Goal: Task Accomplishment & Management: Manage account settings

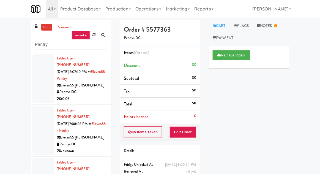
click at [45, 30] on link "inbox" at bounding box center [46, 27] width 11 height 7
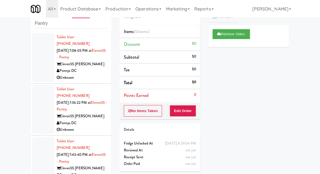
scroll to position [33, 0]
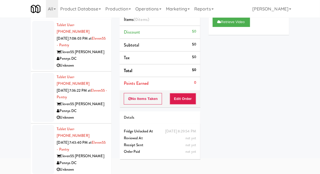
click at [39, 88] on div at bounding box center [43, 97] width 22 height 49
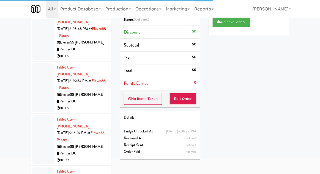
scroll to position [167, 0]
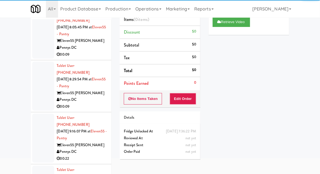
click at [37, 74] on div at bounding box center [43, 86] width 22 height 49
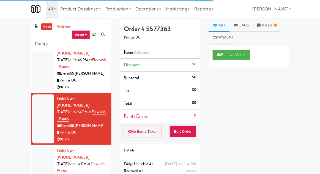
scroll to position [1, 0]
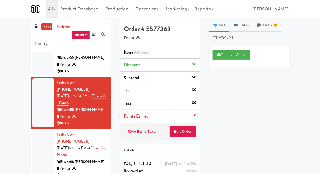
click at [37, 130] on div at bounding box center [43, 154] width 22 height 49
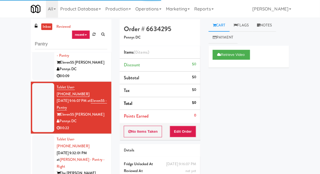
click at [37, 135] on div at bounding box center [43, 163] width 22 height 56
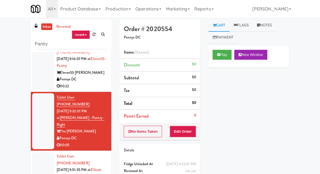
scroll to position [273, 0]
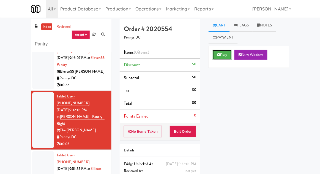
click at [230, 53] on button "Play" at bounding box center [221, 55] width 19 height 10
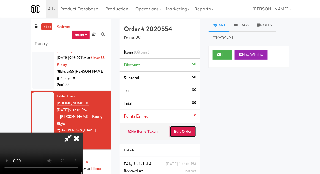
click at [193, 126] on button "Edit Order" at bounding box center [183, 132] width 27 height 12
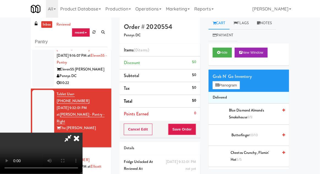
scroll to position [27, 0]
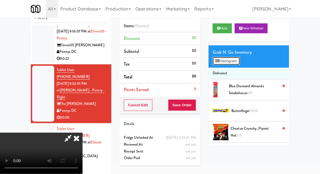
click at [239, 57] on button "Planogram" at bounding box center [225, 61] width 27 height 8
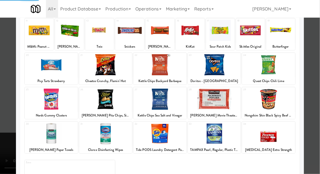
scroll to position [21, 0]
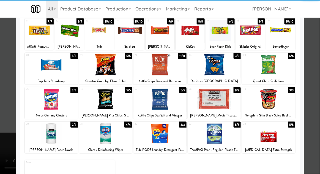
click at [43, 101] on div at bounding box center [51, 98] width 53 height 21
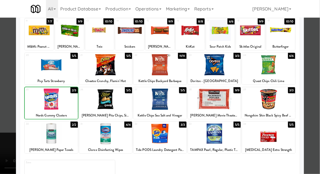
click at [315, 80] on div at bounding box center [160, 87] width 320 height 174
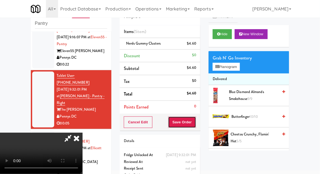
click at [196, 124] on button "Save Order" at bounding box center [182, 122] width 28 height 12
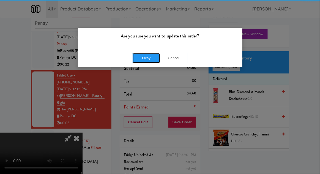
click at [149, 56] on button "Okay" at bounding box center [145, 58] width 27 height 10
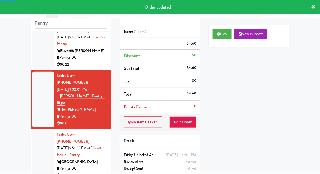
click at [35, 130] on div at bounding box center [43, 154] width 22 height 49
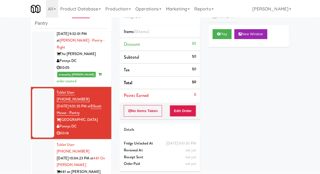
scroll to position [329, 0]
click at [227, 35] on button "Play" at bounding box center [221, 34] width 19 height 10
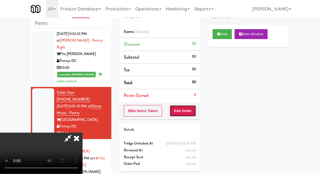
click at [188, 108] on button "Edit Order" at bounding box center [183, 111] width 27 height 12
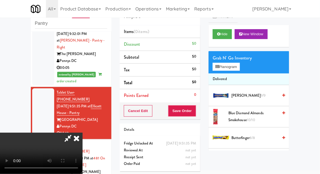
scroll to position [0, 0]
click at [238, 69] on button "Planogram" at bounding box center [225, 67] width 27 height 8
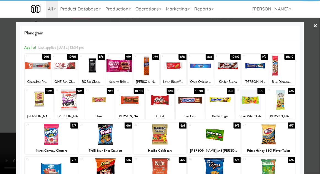
click at [259, 70] on div at bounding box center [255, 65] width 26 height 21
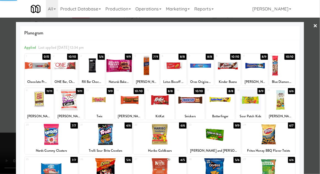
click at [318, 59] on div at bounding box center [160, 87] width 320 height 174
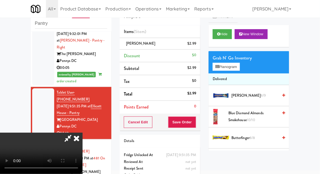
click at [260, 95] on span "8/9" at bounding box center [262, 95] width 5 height 5
click at [195, 125] on button "Save Order" at bounding box center [182, 122] width 28 height 12
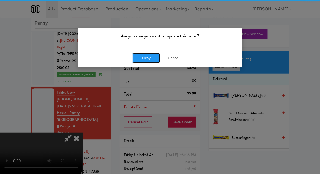
click at [142, 54] on button "Okay" at bounding box center [145, 58] width 27 height 10
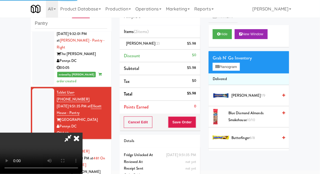
scroll to position [0, 0]
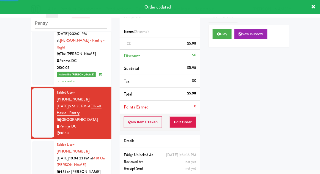
click at [35, 140] on div at bounding box center [43, 164] width 22 height 49
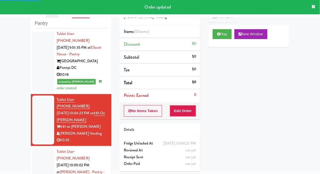
scroll to position [388, 0]
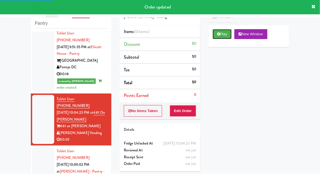
click at [228, 31] on button "Play" at bounding box center [221, 34] width 19 height 10
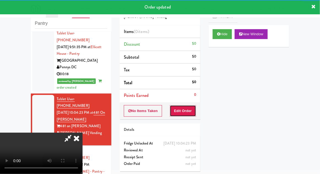
click at [186, 115] on button "Edit Order" at bounding box center [183, 111] width 27 height 12
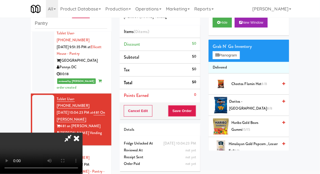
scroll to position [11, 0]
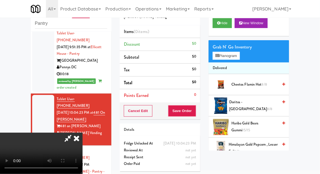
click at [267, 106] on span "8/8" at bounding box center [269, 108] width 5 height 5
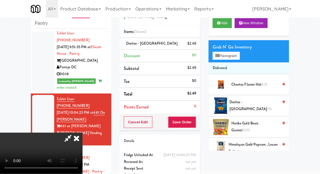
click at [261, 107] on span "Doritos - [GEOGRAPHIC_DATA] 7/8" at bounding box center [253, 105] width 49 height 13
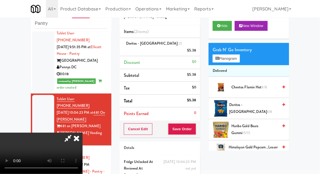
scroll to position [4, 0]
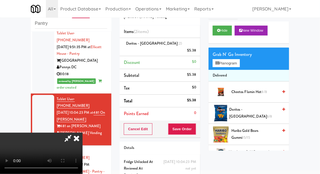
click at [264, 92] on span "8/8" at bounding box center [263, 91] width 5 height 5
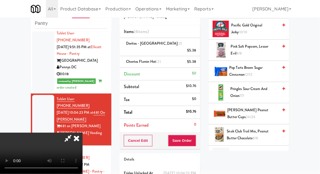
scroll to position [366, 0]
click at [267, 86] on span "Pringles Sour Cream and Onion 7/7" at bounding box center [254, 92] width 48 height 13
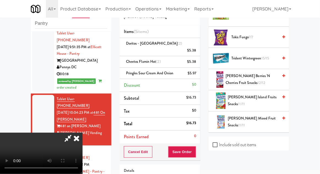
scroll to position [527, 0]
click at [264, 115] on span "[PERSON_NAME] Mixed Fruit Snacks 11/11" at bounding box center [253, 121] width 50 height 13
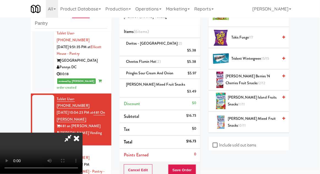
click at [264, 115] on span "[PERSON_NAME] Mixed Fruit Snacks 10/11" at bounding box center [253, 121] width 50 height 13
click at [195, 164] on button "Save Order" at bounding box center [182, 170] width 28 height 12
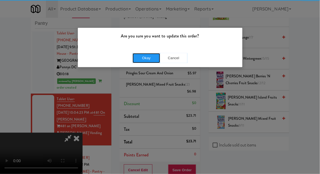
click at [154, 62] on button "Okay" at bounding box center [145, 58] width 27 height 10
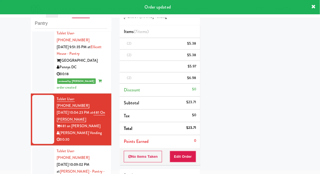
scroll to position [0, 0]
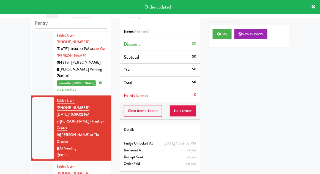
scroll to position [452, 0]
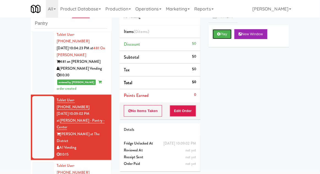
click at [226, 35] on button "Play" at bounding box center [221, 34] width 19 height 10
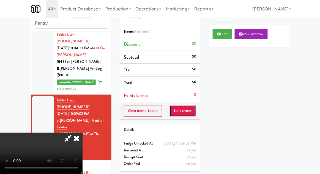
click at [187, 111] on button "Edit Order" at bounding box center [183, 111] width 27 height 12
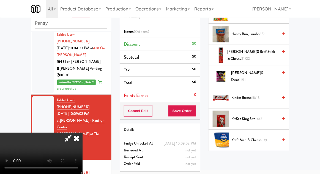
scroll to position [272, 0]
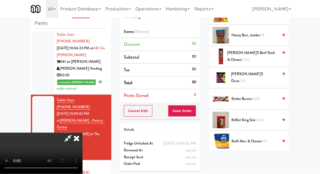
click at [259, 120] on span "14/21" at bounding box center [259, 119] width 8 height 5
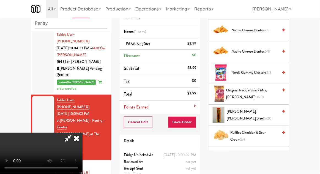
scroll to position [420, 0]
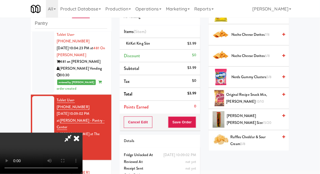
click at [262, 120] on span "15/20" at bounding box center [266, 122] width 9 height 5
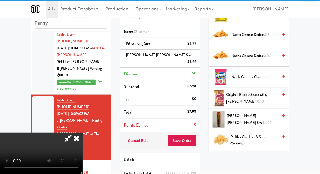
scroll to position [20, 0]
click at [195, 135] on button "Save Order" at bounding box center [182, 141] width 28 height 12
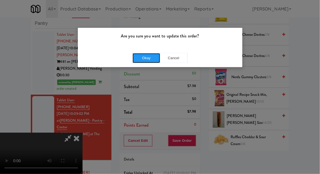
click at [145, 62] on button "Okay" at bounding box center [145, 58] width 27 height 10
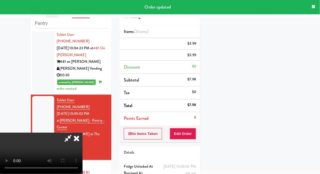
scroll to position [0, 0]
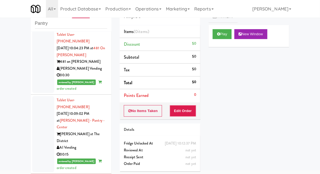
click at [214, 88] on div "Play New Window Primary Flag Clear Flag if unable to determine what was taken o…" at bounding box center [248, 128] width 81 height 206
click at [212, 118] on div "Play New Window Primary Flag Clear Flag if unable to determine what was taken o…" at bounding box center [248, 128] width 81 height 206
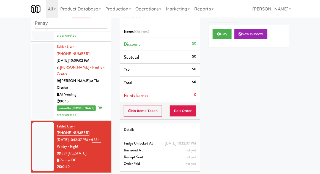
scroll to position [506, 0]
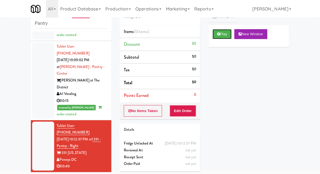
click at [229, 36] on button "Play" at bounding box center [221, 34] width 19 height 10
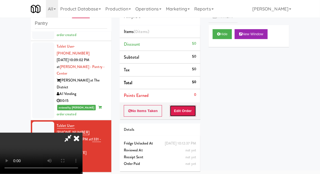
click at [191, 112] on button "Edit Order" at bounding box center [183, 111] width 27 height 12
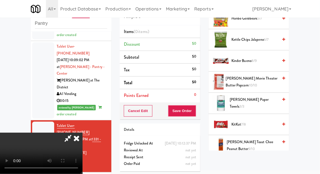
scroll to position [183, 0]
click at [244, 104] on span "3/3" at bounding box center [241, 106] width 5 height 5
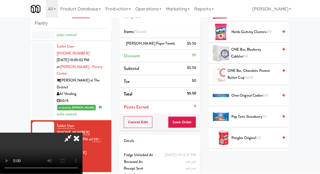
scroll to position [405, 0]
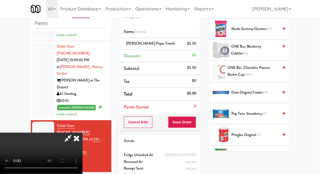
click at [258, 113] on span "Pop Tarts Strawberry 7/7" at bounding box center [254, 113] width 47 height 7
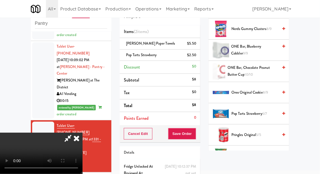
scroll to position [20, 0]
click at [196, 131] on button "Save Order" at bounding box center [182, 134] width 28 height 12
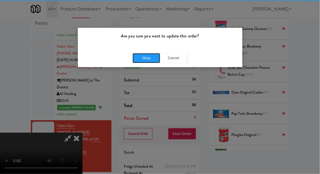
click at [147, 57] on button "Okay" at bounding box center [145, 58] width 27 height 10
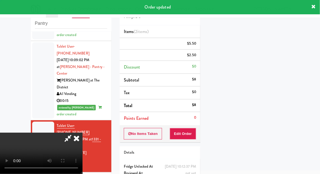
scroll to position [0, 0]
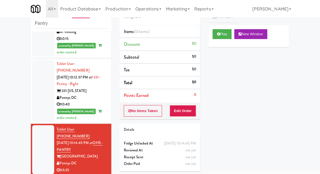
scroll to position [570, 0]
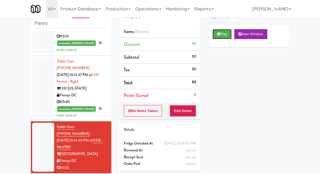
click at [228, 33] on button "Play" at bounding box center [221, 34] width 19 height 10
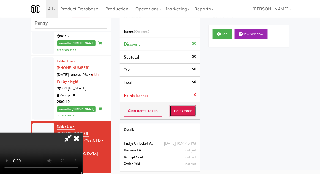
click at [189, 109] on button "Edit Order" at bounding box center [183, 111] width 27 height 12
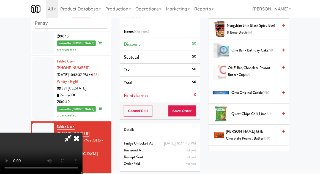
scroll to position [430, 0]
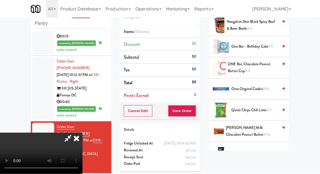
click at [256, 127] on span "[PERSON_NAME] Milk Chocolate Peanut Butter 9/10" at bounding box center [252, 130] width 52 height 13
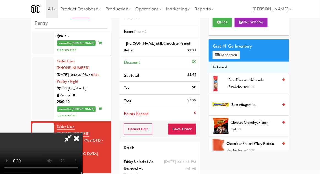
scroll to position [0, 0]
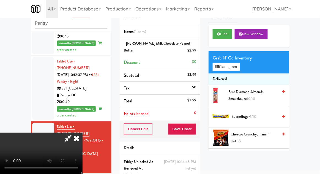
click at [252, 118] on span "5/10" at bounding box center [252, 116] width 7 height 5
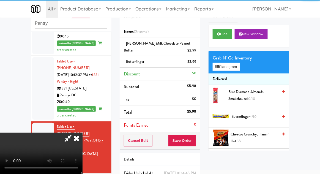
scroll to position [20, 0]
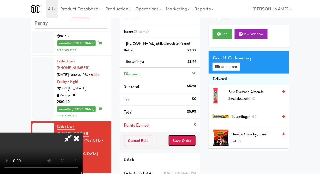
click at [193, 138] on button "Save Order" at bounding box center [182, 141] width 28 height 12
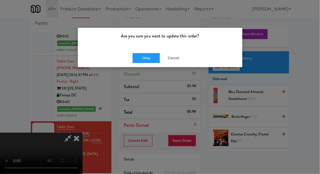
click at [179, 66] on div "Okay Cancel" at bounding box center [160, 58] width 164 height 18
click at [177, 62] on button "Cancel" at bounding box center [173, 58] width 27 height 10
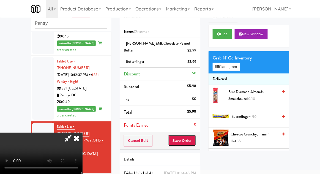
click at [195, 141] on button "Save Order" at bounding box center [182, 141] width 28 height 12
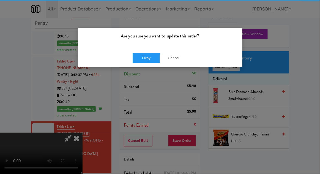
click at [140, 66] on div "Okay Cancel" at bounding box center [160, 58] width 164 height 18
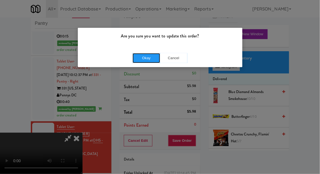
click at [137, 60] on button "Okay" at bounding box center [145, 58] width 27 height 10
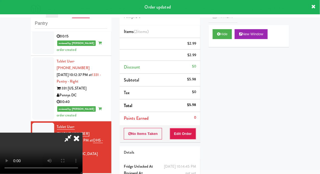
scroll to position [0, 0]
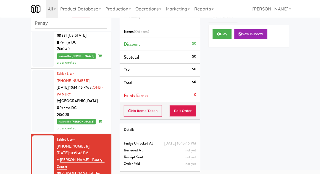
scroll to position [623, 0]
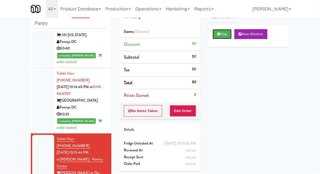
click at [227, 34] on button "Play" at bounding box center [221, 34] width 19 height 10
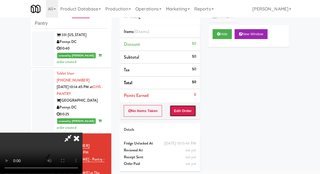
click at [184, 114] on button "Edit Order" at bounding box center [183, 111] width 27 height 12
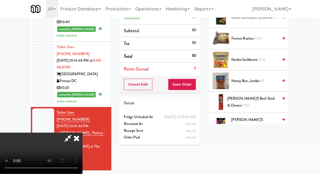
scroll to position [199, 0]
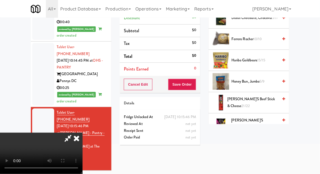
click at [261, 62] on span "Haribo Goldbears 15/15" at bounding box center [254, 60] width 47 height 7
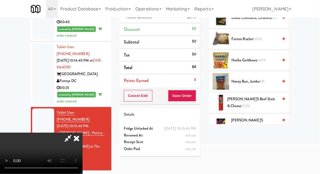
click at [264, 58] on span "14/15" at bounding box center [261, 59] width 8 height 5
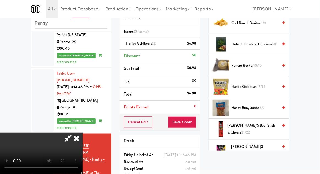
scroll to position [0, 0]
click at [74, 132] on icon at bounding box center [68, 137] width 13 height 11
click at [195, 45] on div "$6.98" at bounding box center [191, 43] width 9 height 7
click at [197, 46] on icon at bounding box center [196, 46] width 3 height 4
click at [74, 132] on icon at bounding box center [68, 137] width 13 height 11
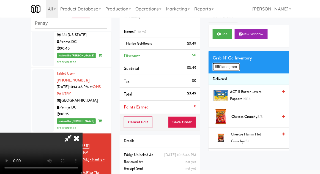
click at [235, 66] on button "Planogram" at bounding box center [225, 67] width 27 height 8
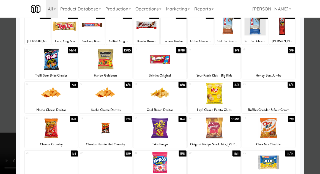
scroll to position [41, 0]
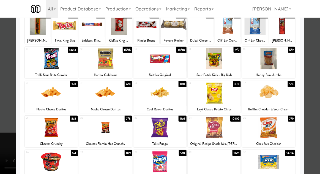
click at [46, 95] on div at bounding box center [51, 92] width 53 height 21
click at [4, 69] on div at bounding box center [160, 87] width 320 height 174
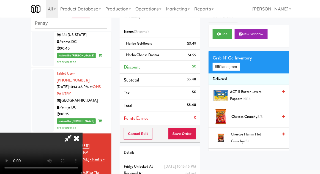
click at [319, 13] on nav "Toggle navigation All 325 Vending [URL][DOMAIN_NAME] 901 Smrt Mrkt [URL][DOMAIN…" at bounding box center [160, 9] width 320 height 18
click at [193, 132] on button "Save Order" at bounding box center [182, 134] width 28 height 12
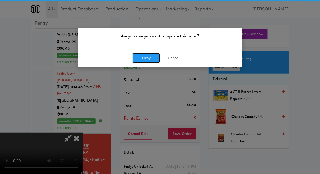
click at [149, 62] on button "Okay" at bounding box center [145, 58] width 27 height 10
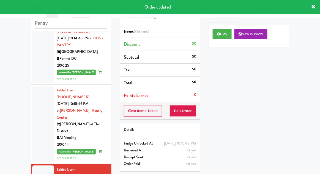
scroll to position [675, 0]
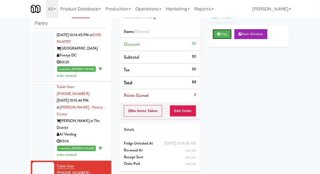
click at [225, 33] on button "Play" at bounding box center [221, 34] width 19 height 10
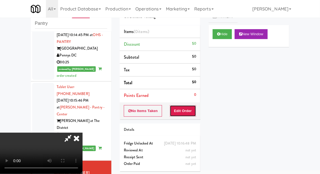
click at [185, 107] on button "Edit Order" at bounding box center [183, 111] width 27 height 12
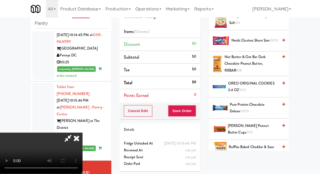
scroll to position [420, 0]
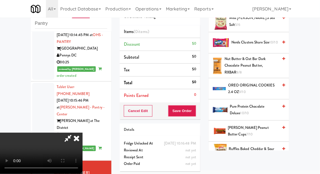
click at [256, 82] on span "OREO ORIGINAL COOKIES 2.4 OZ 9/10" at bounding box center [253, 88] width 50 height 13
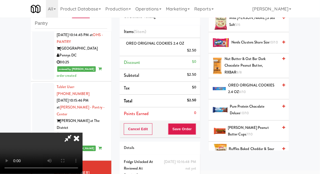
scroll to position [20, 0]
click at [192, 130] on button "Save Order" at bounding box center [182, 129] width 28 height 12
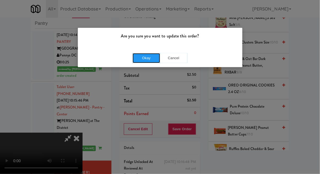
click at [143, 61] on button "Okay" at bounding box center [145, 58] width 27 height 10
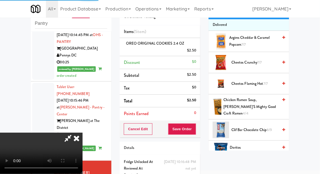
scroll to position [0, 0]
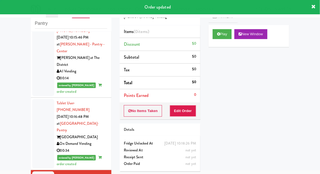
scroll to position [738, 0]
click at [229, 33] on button "Play" at bounding box center [221, 34] width 19 height 10
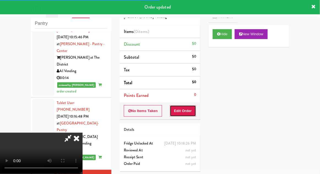
click at [188, 108] on button "Edit Order" at bounding box center [183, 111] width 27 height 12
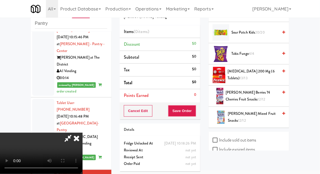
scroll to position [583, 0]
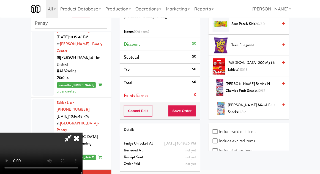
click at [261, 102] on span "[PERSON_NAME] Mixed Fruit Snacks 12/12" at bounding box center [253, 108] width 50 height 13
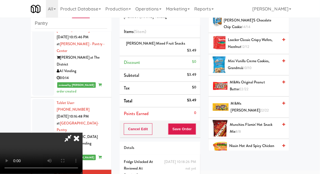
scroll to position [0, 0]
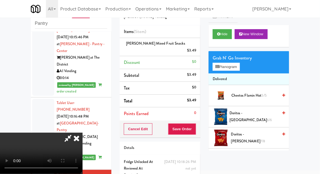
click at [244, 65] on div "Grab N' Go Inventory Planogram" at bounding box center [248, 62] width 81 height 22
click at [239, 66] on button "Planogram" at bounding box center [225, 67] width 27 height 8
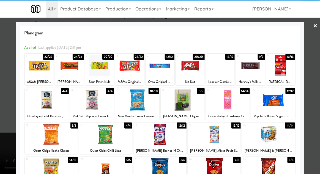
click at [88, 102] on div at bounding box center [92, 99] width 44 height 21
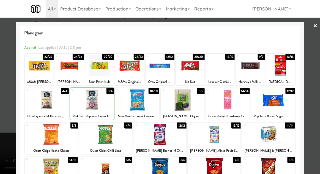
click at [313, 92] on div at bounding box center [160, 87] width 320 height 174
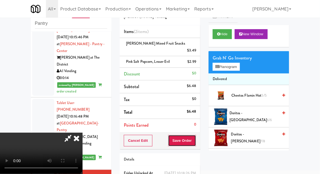
click at [195, 137] on button "Save Order" at bounding box center [182, 141] width 28 height 12
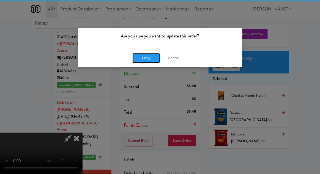
click at [138, 57] on button "Okay" at bounding box center [145, 58] width 27 height 10
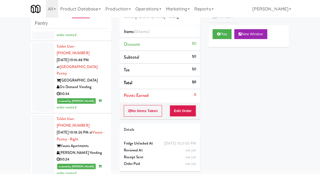
scroll to position [796, 0]
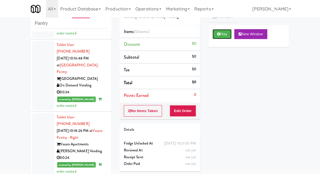
click at [227, 36] on button "Play" at bounding box center [221, 34] width 19 height 10
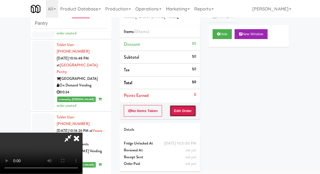
click at [188, 106] on button "Edit Order" at bounding box center [183, 111] width 27 height 12
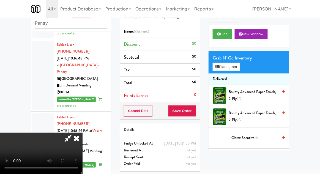
scroll to position [20, 0]
click at [237, 68] on button "Planogram" at bounding box center [225, 67] width 27 height 8
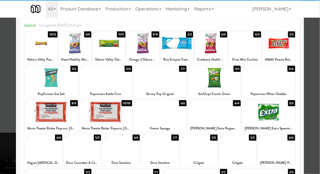
scroll to position [43, 0]
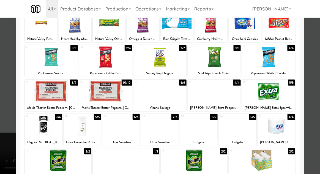
click at [280, 129] on div at bounding box center [275, 125] width 37 height 21
click at [312, 110] on div at bounding box center [160, 87] width 320 height 174
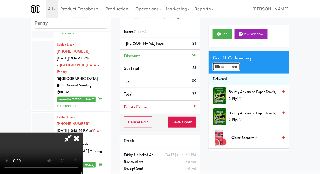
click at [239, 65] on button "Planogram" at bounding box center [225, 67] width 27 height 8
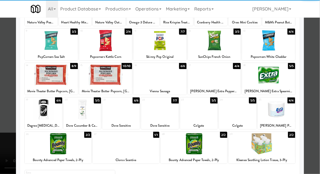
scroll to position [70, 0]
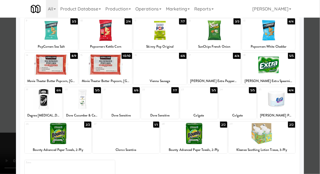
click at [277, 139] on div at bounding box center [261, 133] width 66 height 21
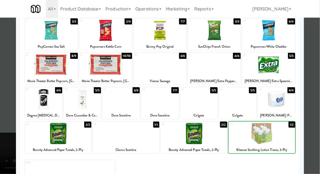
click at [316, 118] on div at bounding box center [160, 87] width 320 height 174
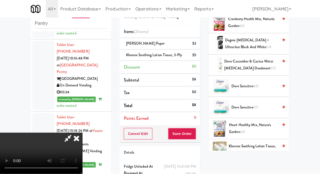
scroll to position [176, 0]
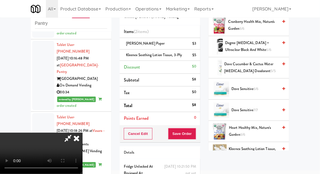
click at [260, 150] on span "Kleenex Soothing Lotion Tissue, 3-Ply 1/2" at bounding box center [253, 151] width 49 height 13
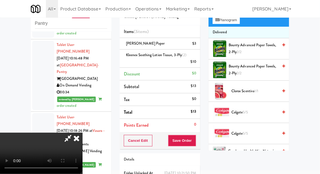
scroll to position [0, 0]
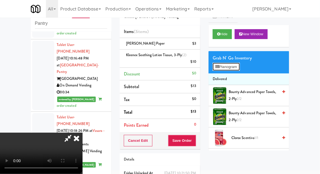
click at [236, 68] on button "Planogram" at bounding box center [225, 67] width 27 height 8
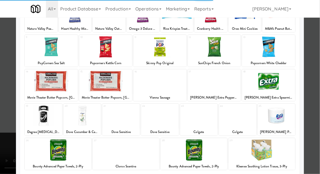
scroll to position [54, 0]
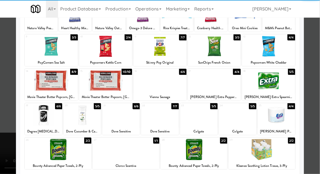
click at [209, 158] on div at bounding box center [193, 149] width 66 height 21
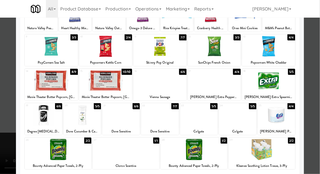
click at [313, 128] on div at bounding box center [160, 87] width 320 height 174
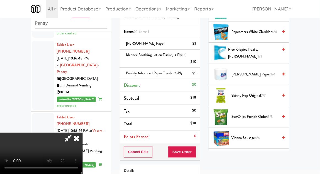
scroll to position [503, 0]
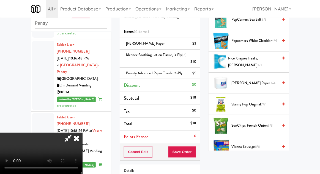
click at [262, 102] on span "7/7" at bounding box center [263, 103] width 4 height 5
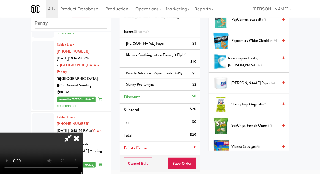
scroll to position [20, 0]
click at [195, 162] on button "Save Order" at bounding box center [182, 163] width 28 height 12
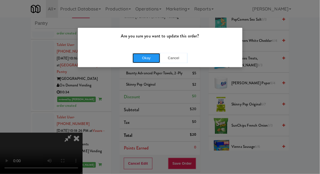
click at [148, 61] on button "Okay" at bounding box center [145, 58] width 27 height 10
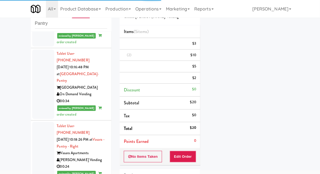
scroll to position [786, 0]
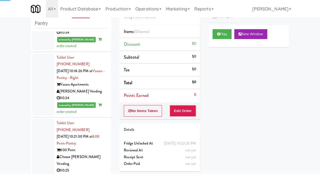
scroll to position [853, 0]
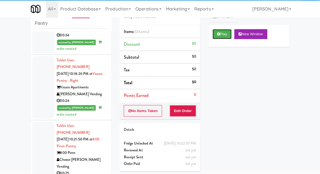
click at [227, 32] on button "Play" at bounding box center [221, 34] width 19 height 10
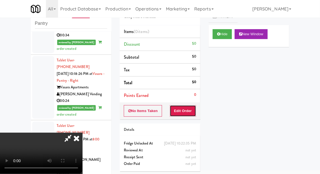
click at [188, 107] on button "Edit Order" at bounding box center [183, 111] width 27 height 12
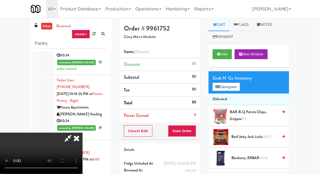
scroll to position [21, 0]
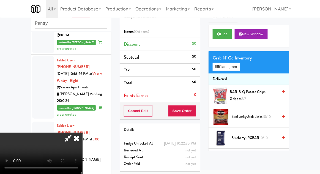
click at [82, 132] on icon at bounding box center [76, 137] width 12 height 11
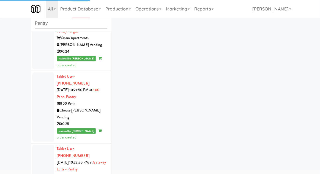
scroll to position [905, 0]
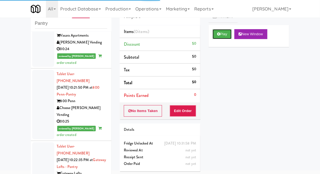
click at [224, 35] on button "Play" at bounding box center [221, 34] width 19 height 10
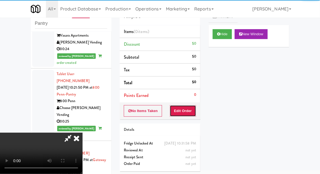
click at [183, 106] on button "Edit Order" at bounding box center [183, 111] width 27 height 12
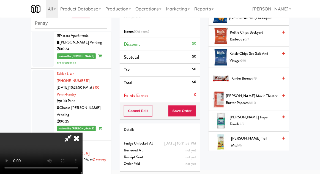
scroll to position [163, 0]
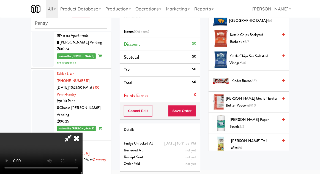
click at [251, 102] on span "[PERSON_NAME] Movie Theater Butter Popcorn 8/10" at bounding box center [252, 101] width 52 height 13
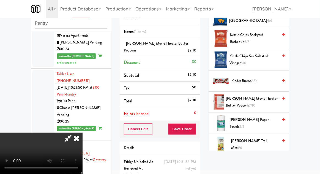
scroll to position [20, 0]
click at [192, 129] on button "Save Order" at bounding box center [182, 129] width 28 height 12
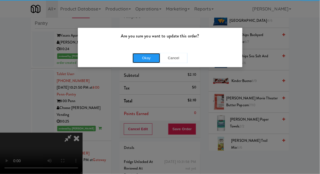
click at [142, 56] on button "Okay" at bounding box center [145, 58] width 27 height 10
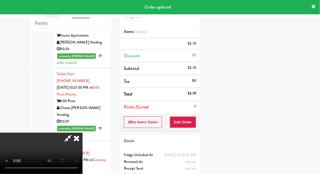
scroll to position [0, 0]
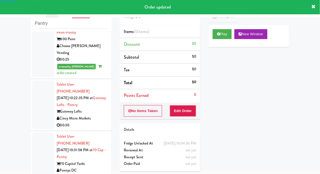
scroll to position [967, 0]
click at [225, 34] on button "Play" at bounding box center [221, 34] width 19 height 10
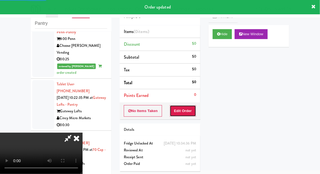
click at [189, 107] on button "Edit Order" at bounding box center [183, 111] width 27 height 12
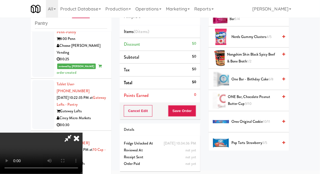
scroll to position [418, 0]
click at [260, 94] on span "ONE Bar, Chocolate Peanut Butter Cup 9/10" at bounding box center [253, 100] width 50 height 13
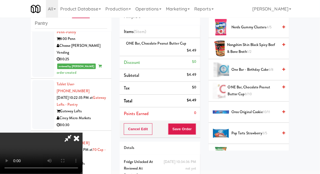
scroll to position [429, 0]
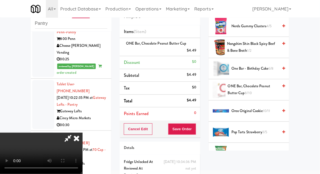
click at [263, 67] on span "One Bar - Birthday Cake 6/8" at bounding box center [254, 68] width 47 height 7
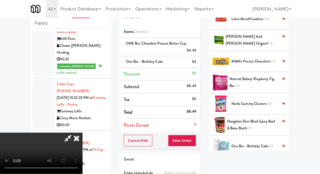
scroll to position [359, 0]
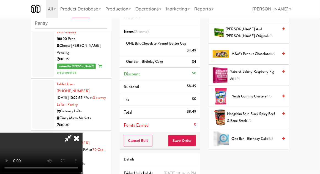
click at [256, 112] on span "Nongshim Shin Black Spicy Beef & Bone Broth 1/2" at bounding box center [252, 116] width 51 height 13
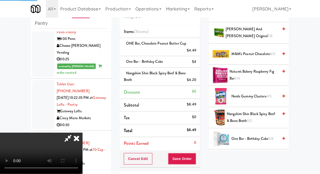
scroll to position [50, 0]
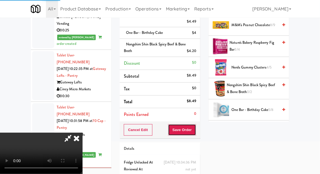
click at [195, 131] on button "Save Order" at bounding box center [182, 130] width 28 height 12
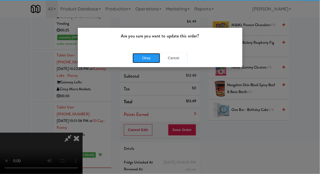
click at [147, 62] on button "Okay" at bounding box center [145, 58] width 27 height 10
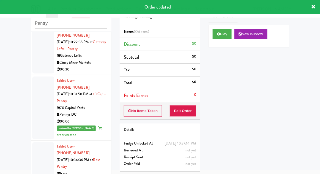
scroll to position [1028, 0]
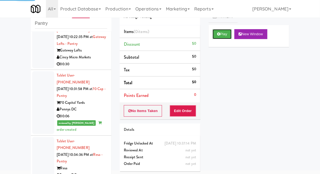
click at [228, 34] on button "Play" at bounding box center [221, 34] width 19 height 10
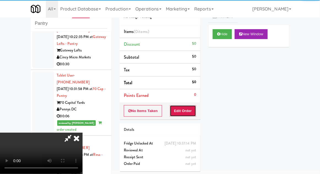
click at [187, 114] on button "Edit Order" at bounding box center [183, 111] width 27 height 12
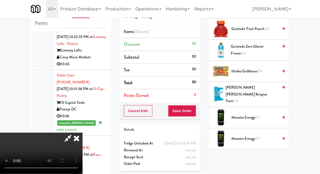
scroll to position [427, 0]
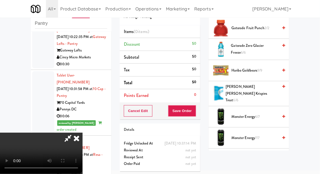
click at [265, 89] on span "[PERSON_NAME] [PERSON_NAME] Krispies Treat 6/6" at bounding box center [251, 93] width 52 height 20
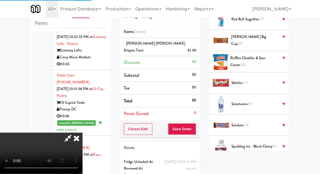
scroll to position [630, 0]
click at [251, 122] on span "Snickers 7/8" at bounding box center [254, 125] width 47 height 7
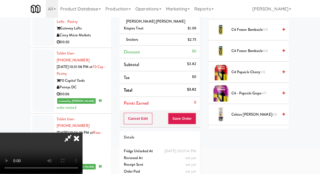
scroll to position [0, 0]
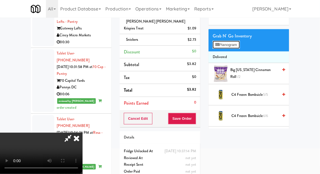
click at [237, 48] on button "Planogram" at bounding box center [225, 45] width 27 height 8
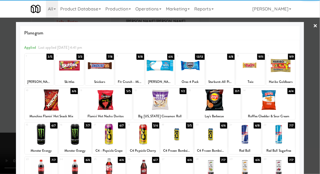
click at [231, 101] on div at bounding box center [214, 99] width 53 height 21
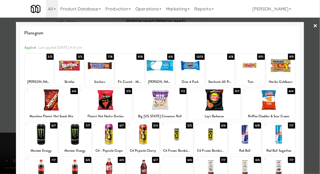
click at [318, 59] on div at bounding box center [160, 87] width 320 height 174
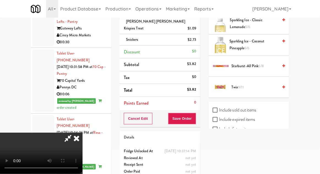
click at [254, 106] on label "Include sold out items" at bounding box center [233, 110] width 43 height 8
click at [219, 108] on input "Include sold out items" at bounding box center [215, 110] width 6 height 4
checkbox input "true"
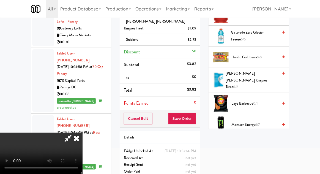
scroll to position [429, 0]
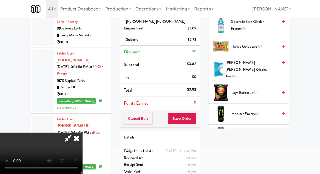
click at [261, 89] on span "Lay's Barbecue 0/1" at bounding box center [254, 92] width 47 height 7
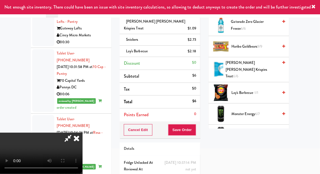
scroll to position [20, 0]
click at [195, 124] on button "Save Order" at bounding box center [182, 130] width 28 height 12
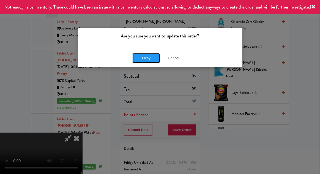
click at [143, 61] on button "Okay" at bounding box center [145, 58] width 27 height 10
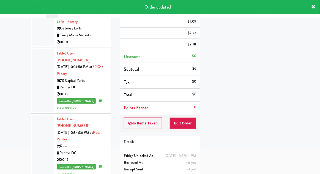
scroll to position [0, 0]
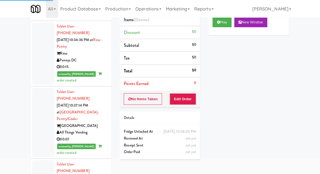
scroll to position [37, 0]
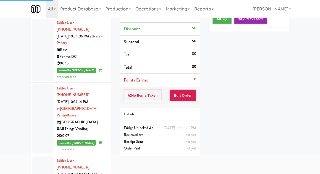
click at [229, 24] on div "Play New Window" at bounding box center [248, 21] width 81 height 22
click at [189, 95] on button "Edit Order" at bounding box center [183, 96] width 27 height 12
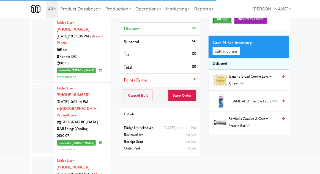
click at [227, 22] on button "Play" at bounding box center [221, 19] width 19 height 10
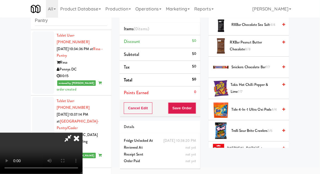
scroll to position [0, 0]
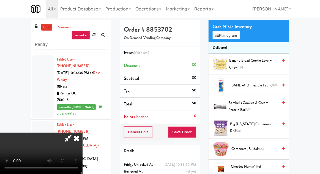
click at [254, 103] on span "Barebells Cookies & Cream Protein Bar 7/7" at bounding box center [253, 105] width 50 height 13
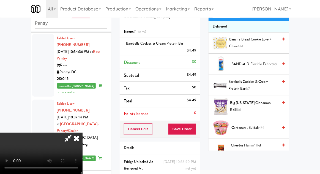
scroll to position [20, 0]
click at [194, 130] on button "Save Order" at bounding box center [182, 129] width 28 height 12
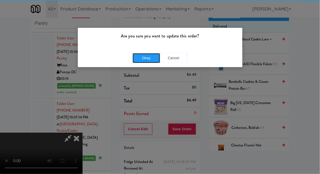
click at [141, 56] on button "Okay" at bounding box center [145, 58] width 27 height 10
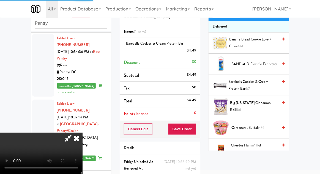
scroll to position [0, 0]
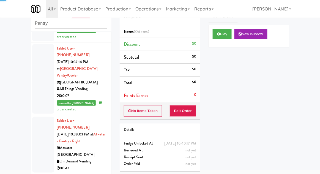
scroll to position [1186, 0]
click at [229, 36] on button "Play" at bounding box center [221, 34] width 19 height 10
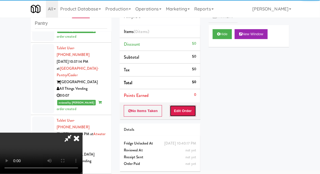
click at [188, 112] on button "Edit Order" at bounding box center [183, 111] width 27 height 12
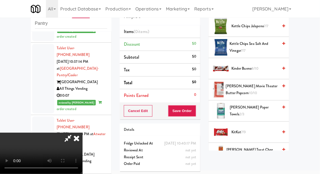
scroll to position [214, 0]
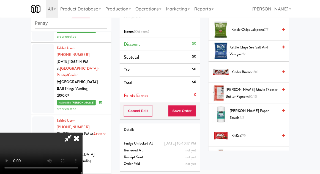
click at [256, 71] on span "8/10" at bounding box center [254, 71] width 7 height 5
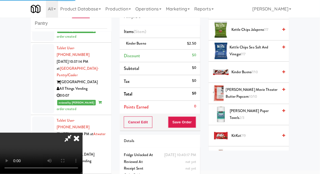
scroll to position [20, 0]
click at [196, 124] on button "Save Order" at bounding box center [182, 122] width 28 height 12
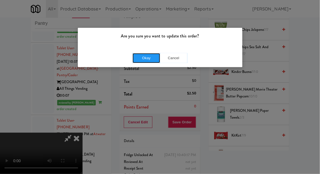
click at [142, 62] on button "Okay" at bounding box center [145, 58] width 27 height 10
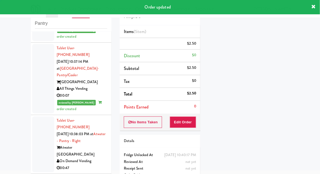
scroll to position [0, 0]
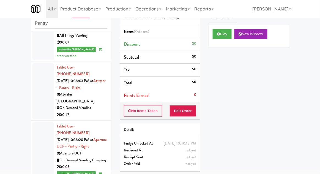
scroll to position [1243, 0]
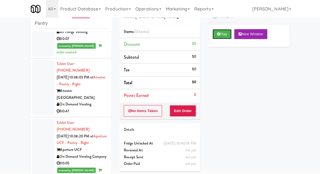
click at [227, 31] on button "Play" at bounding box center [221, 34] width 19 height 10
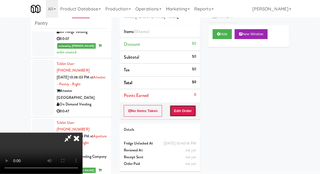
click at [190, 111] on button "Edit Order" at bounding box center [183, 111] width 27 height 12
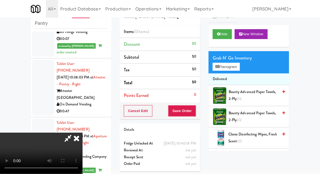
scroll to position [20, 0]
click at [233, 67] on button "Planogram" at bounding box center [225, 67] width 27 height 8
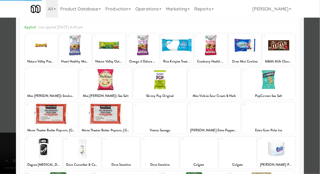
scroll to position [27, 0]
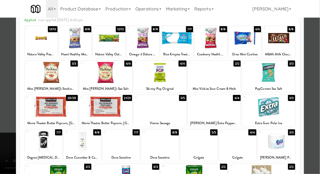
click at [285, 138] on div at bounding box center [275, 141] width 37 height 21
click at [316, 122] on div at bounding box center [160, 87] width 320 height 174
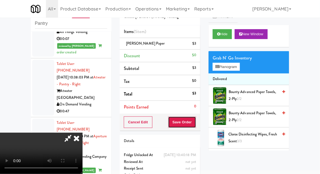
click at [195, 124] on button "Save Order" at bounding box center [182, 122] width 28 height 12
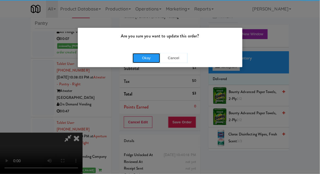
click at [135, 54] on button "Okay" at bounding box center [145, 58] width 27 height 10
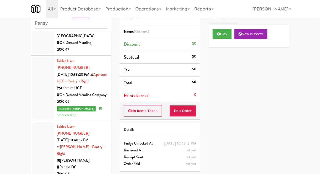
scroll to position [1305, 0]
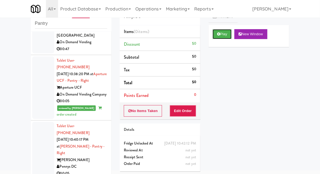
click at [225, 29] on button "Play" at bounding box center [221, 34] width 19 height 10
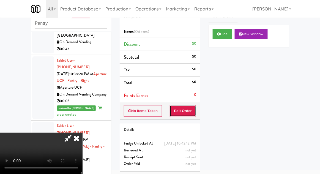
click at [190, 113] on button "Edit Order" at bounding box center [183, 111] width 27 height 12
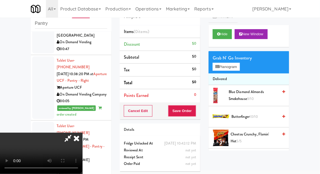
scroll to position [20, 0]
click at [262, 132] on span "Cheetos Crunchy, Flamin' Hot 5/5" at bounding box center [255, 137] width 48 height 13
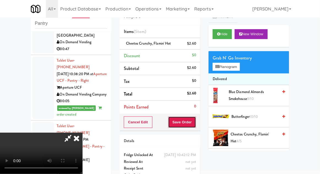
click at [193, 126] on button "Save Order" at bounding box center [182, 122] width 28 height 12
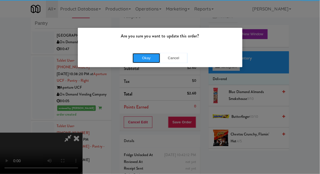
click at [139, 56] on button "Okay" at bounding box center [145, 58] width 27 height 10
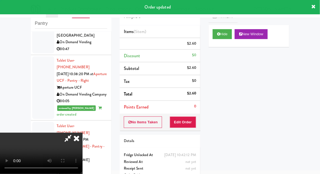
scroll to position [0, 0]
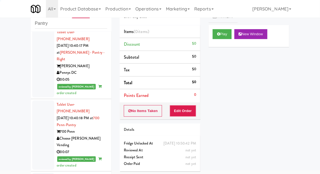
scroll to position [1405, 0]
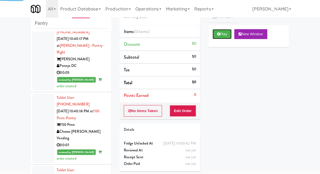
click at [228, 38] on button "Play" at bounding box center [221, 34] width 19 height 10
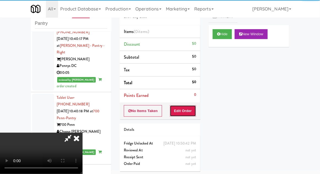
click at [191, 106] on button "Edit Order" at bounding box center [183, 111] width 27 height 12
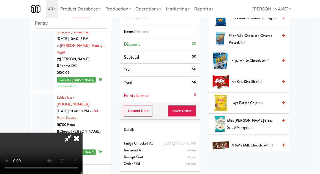
scroll to position [246, 0]
click at [262, 79] on span "9/9" at bounding box center [259, 81] width 5 height 5
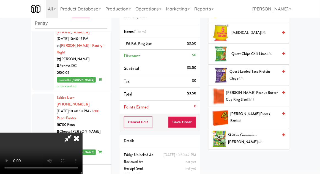
scroll to position [423, 0]
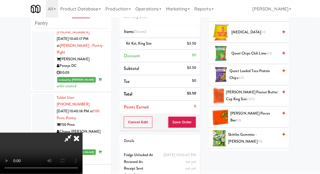
click at [258, 96] on span "[PERSON_NAME] Peanut Butter Cup King Size 13/13" at bounding box center [252, 95] width 52 height 13
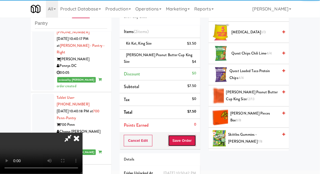
click at [194, 138] on button "Save Order" at bounding box center [182, 141] width 28 height 12
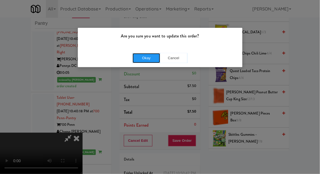
click at [142, 60] on button "Okay" at bounding box center [145, 58] width 27 height 10
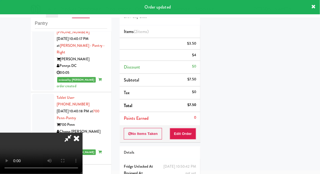
scroll to position [0, 0]
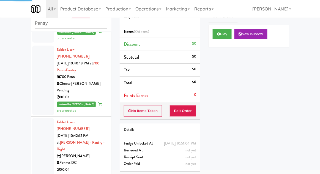
scroll to position [1452, 0]
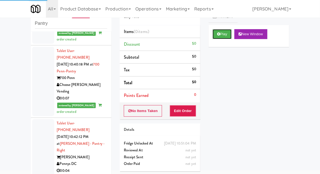
click at [227, 32] on button "Play" at bounding box center [221, 34] width 19 height 10
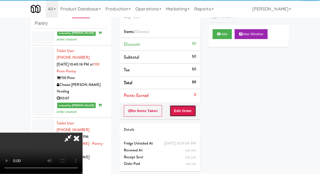
click at [188, 112] on button "Edit Order" at bounding box center [183, 111] width 27 height 12
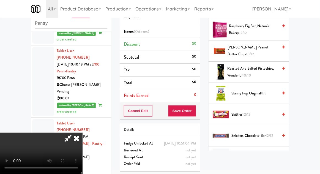
scroll to position [684, 0]
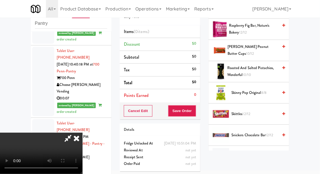
click at [250, 110] on span "Skittles 12/12" at bounding box center [254, 113] width 47 height 7
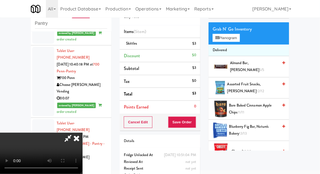
scroll to position [0, 0]
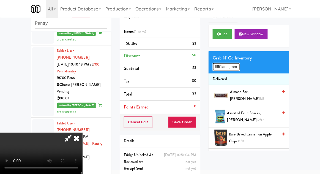
click at [238, 69] on button "Planogram" at bounding box center [225, 67] width 27 height 8
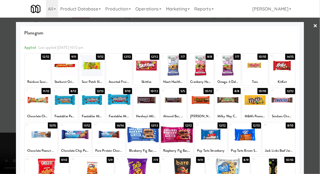
click at [88, 98] on div at bounding box center [92, 99] width 26 height 21
click at [5, 94] on div at bounding box center [160, 87] width 320 height 174
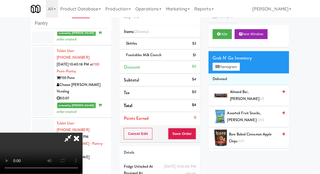
scroll to position [20, 0]
click at [195, 133] on button "Save Order" at bounding box center [182, 134] width 28 height 12
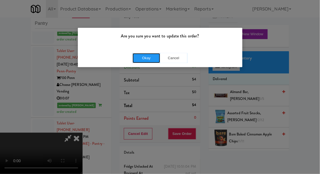
click at [140, 60] on button "Okay" at bounding box center [145, 58] width 27 height 10
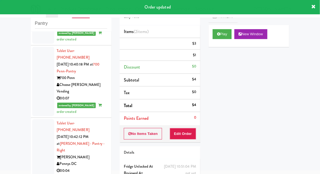
scroll to position [0, 0]
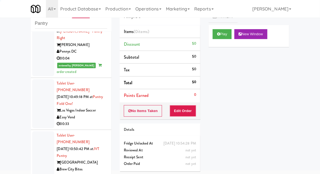
scroll to position [1565, 0]
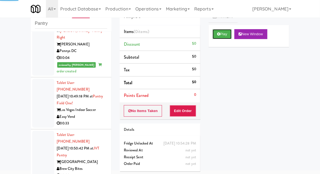
click at [231, 30] on button "Play" at bounding box center [221, 34] width 19 height 10
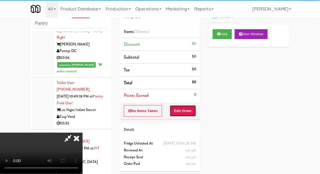
click at [192, 112] on button "Edit Order" at bounding box center [183, 111] width 27 height 12
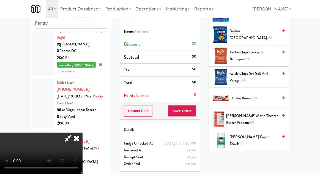
scroll to position [176, 0]
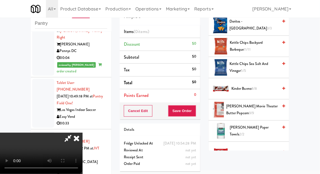
click at [242, 151] on span "8/8" at bounding box center [243, 151] width 5 height 5
click at [243, 151] on span "8/8" at bounding box center [243, 151] width 5 height 5
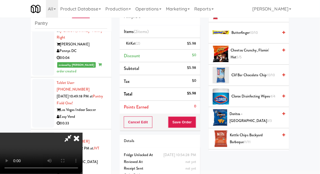
scroll to position [84, 0]
click at [261, 117] on span "Doritos - Cool Ranch 3/3" at bounding box center [253, 116] width 49 height 13
click at [262, 115] on span "Doritos - Cool Ranch 3/3" at bounding box center [253, 116] width 49 height 13
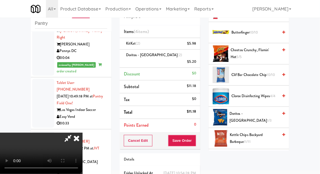
click at [193, 137] on button "Save Order" at bounding box center [182, 141] width 28 height 12
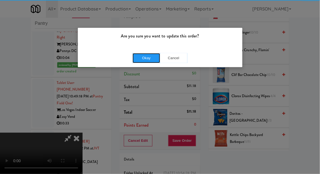
click at [143, 62] on button "Okay" at bounding box center [145, 58] width 27 height 10
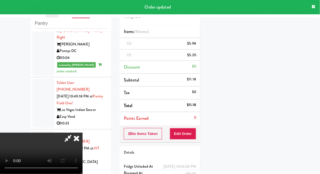
scroll to position [54, 0]
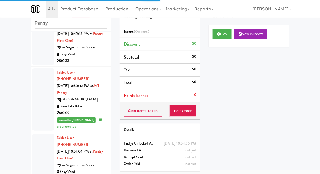
scroll to position [1628, 0]
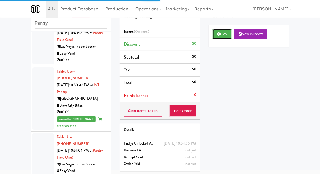
click at [230, 30] on button "Play" at bounding box center [221, 34] width 19 height 10
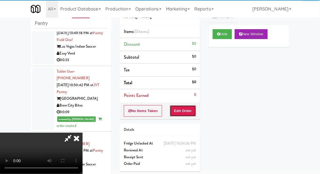
click at [191, 112] on button "Edit Order" at bounding box center [183, 111] width 27 height 12
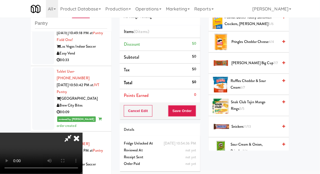
scroll to position [470, 0]
click at [264, 123] on span "Snickers 11/13" at bounding box center [254, 126] width 47 height 7
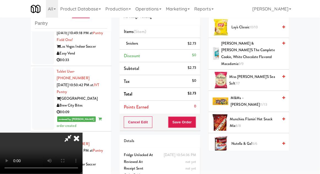
scroll to position [295, 0]
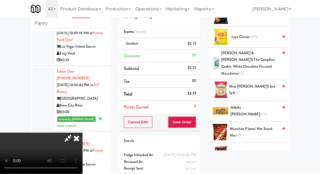
click at [262, 104] on span "M&Ms - [PERSON_NAME] 11/13" at bounding box center [254, 110] width 48 height 13
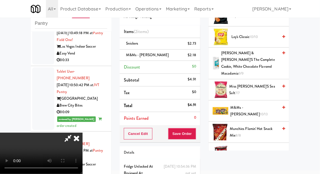
scroll to position [20, 0]
click at [195, 135] on button "Save Order" at bounding box center [182, 134] width 28 height 12
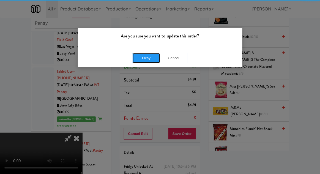
click at [139, 58] on button "Okay" at bounding box center [145, 58] width 27 height 10
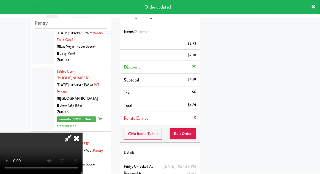
scroll to position [0, 0]
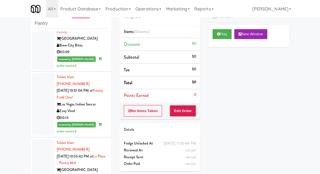
scroll to position [1681, 0]
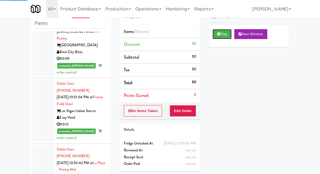
click at [228, 34] on button "Play" at bounding box center [221, 34] width 19 height 10
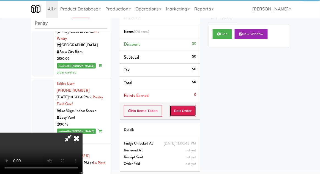
click at [192, 115] on button "Edit Order" at bounding box center [183, 111] width 27 height 12
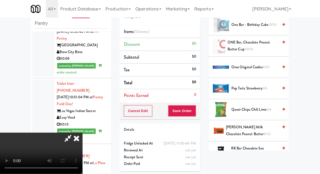
scroll to position [474, 0]
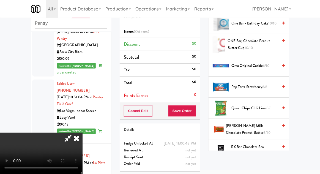
click at [252, 128] on span "[PERSON_NAME] Milk Chocolate Peanut Butter 8/10" at bounding box center [252, 128] width 52 height 13
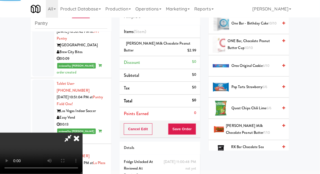
scroll to position [20, 0]
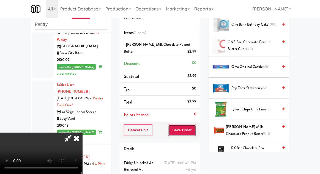
click at [195, 134] on button "Save Order" at bounding box center [182, 130] width 28 height 12
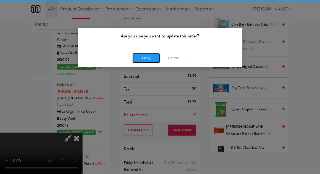
click at [140, 60] on button "Okay" at bounding box center [145, 58] width 27 height 10
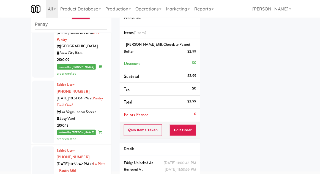
scroll to position [21, 0]
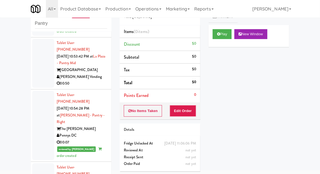
scroll to position [1788, 0]
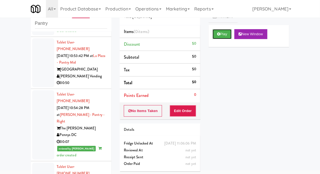
click at [223, 33] on button "Play" at bounding box center [221, 34] width 19 height 10
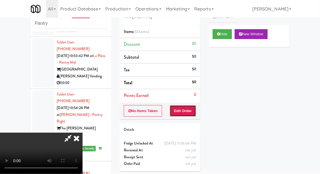
click at [188, 110] on button "Edit Order" at bounding box center [183, 111] width 27 height 12
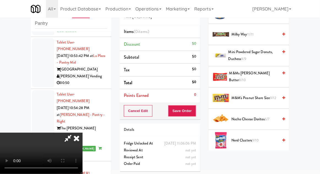
scroll to position [293, 0]
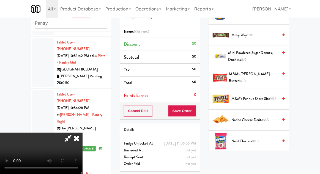
click at [262, 119] on span "Nacho Cheese Doritos 6/7" at bounding box center [254, 120] width 47 height 7
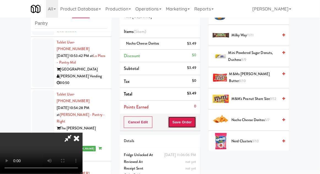
click at [195, 125] on button "Save Order" at bounding box center [182, 122] width 28 height 12
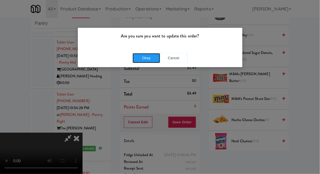
click at [149, 58] on button "Okay" at bounding box center [145, 58] width 27 height 10
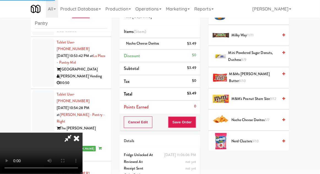
scroll to position [54, 0]
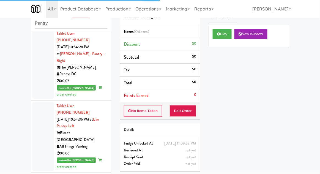
scroll to position [1850, 0]
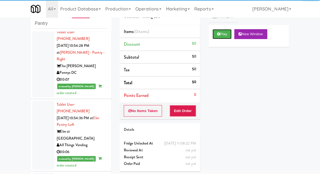
click at [230, 35] on button "Play" at bounding box center [221, 34] width 19 height 10
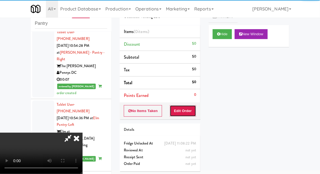
click at [191, 109] on button "Edit Order" at bounding box center [183, 111] width 27 height 12
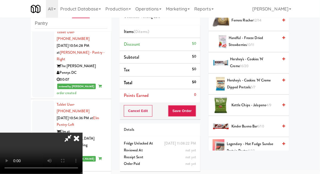
scroll to position [161, 0]
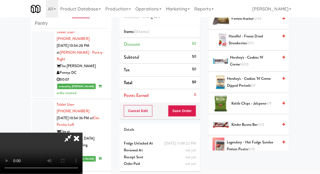
click at [257, 81] on span "Hershey's - Cookies 'N' Creme Dipped Pretzels 5/7" at bounding box center [252, 81] width 51 height 13
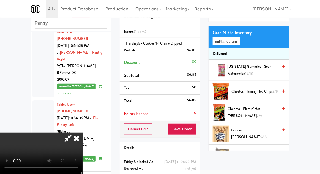
scroll to position [0, 0]
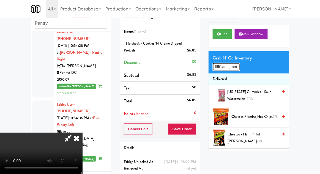
click at [236, 68] on button "Planogram" at bounding box center [225, 67] width 27 height 8
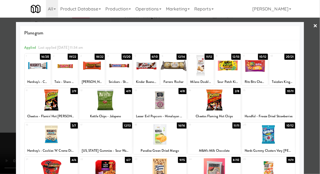
click at [8, 141] on div at bounding box center [160, 87] width 320 height 174
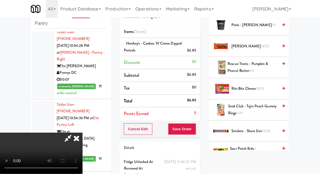
scroll to position [539, 0]
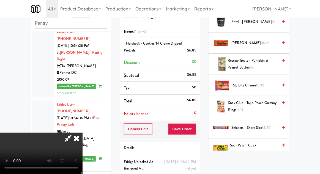
click at [265, 126] on span "15/20" at bounding box center [266, 127] width 9 height 5
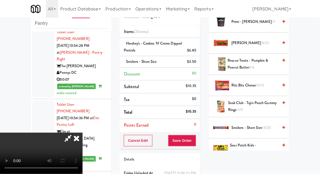
click at [263, 105] on span "Snak Club - Tajin Peach Gummy Rings 11/11" at bounding box center [253, 105] width 50 height 13
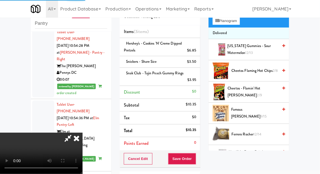
scroll to position [0, 0]
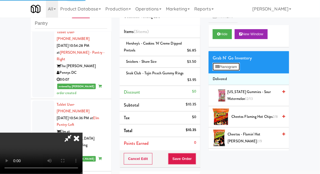
click at [234, 63] on button "Planogram" at bounding box center [225, 67] width 27 height 8
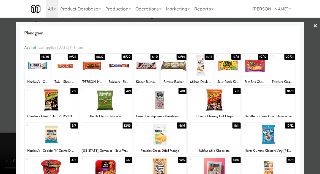
click at [0, 131] on div at bounding box center [160, 87] width 320 height 174
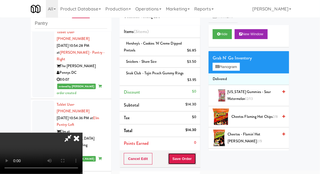
click at [196, 160] on button "Save Order" at bounding box center [182, 159] width 28 height 12
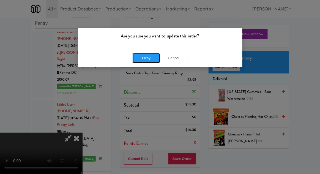
click at [143, 55] on button "Okay" at bounding box center [145, 58] width 27 height 10
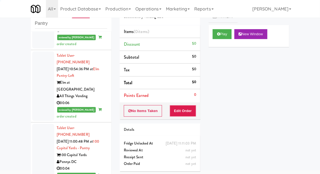
scroll to position [1906, 0]
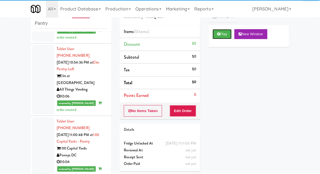
click at [220, 37] on button "Play" at bounding box center [221, 34] width 19 height 10
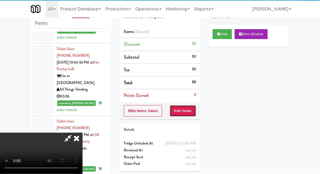
click at [185, 114] on button "Edit Order" at bounding box center [183, 111] width 27 height 12
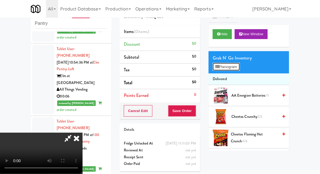
click at [237, 69] on button "Planogram" at bounding box center [225, 67] width 27 height 8
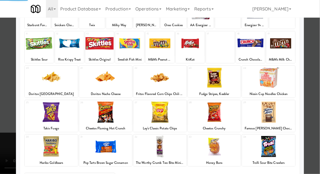
scroll to position [70, 0]
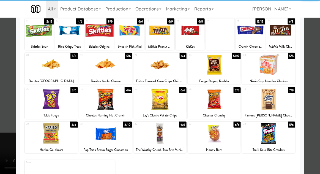
click at [278, 137] on div at bounding box center [268, 133] width 53 height 21
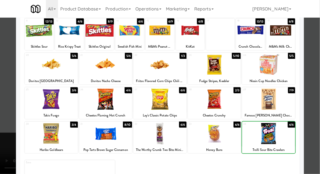
click at [314, 125] on div at bounding box center [160, 87] width 320 height 174
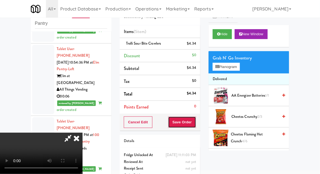
click at [196, 123] on button "Save Order" at bounding box center [182, 122] width 28 height 12
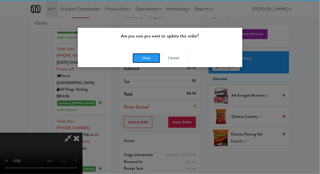
click at [148, 57] on button "Okay" at bounding box center [145, 58] width 27 height 10
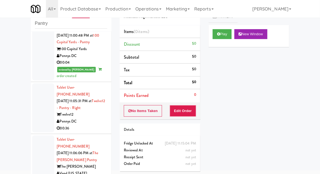
scroll to position [2015, 0]
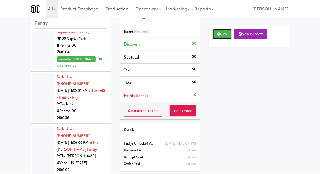
click at [225, 34] on button "Play" at bounding box center [221, 34] width 19 height 10
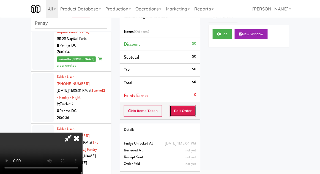
click at [194, 112] on button "Edit Order" at bounding box center [183, 111] width 27 height 12
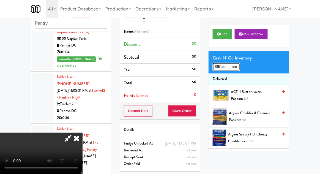
click at [230, 67] on button "Planogram" at bounding box center [225, 67] width 27 height 8
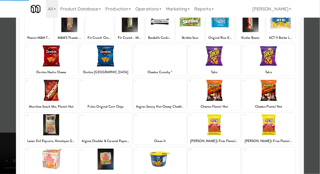
scroll to position [70, 0]
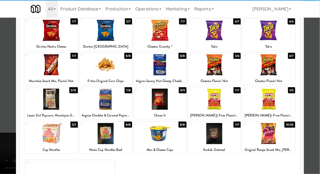
click at [45, 135] on div at bounding box center [51, 133] width 53 height 21
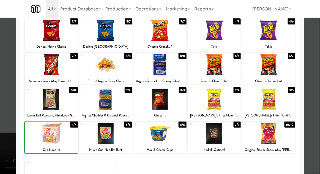
click at [319, 113] on div at bounding box center [160, 87] width 320 height 174
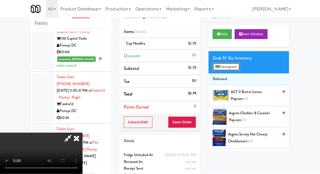
click at [235, 64] on button "Planogram" at bounding box center [225, 67] width 27 height 8
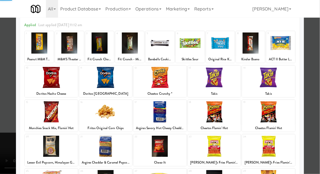
scroll to position [30, 0]
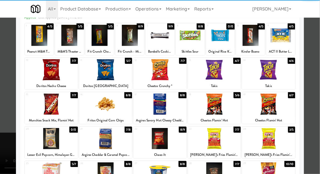
click at [154, 137] on div at bounding box center [159, 138] width 53 height 21
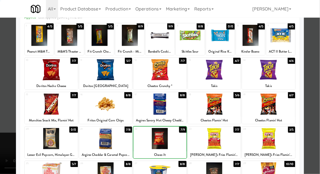
click at [319, 106] on div at bounding box center [160, 87] width 320 height 174
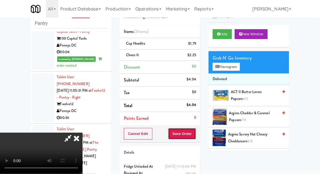
click at [195, 134] on button "Save Order" at bounding box center [182, 134] width 28 height 12
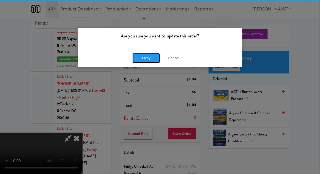
click at [143, 59] on button "Okay" at bounding box center [145, 58] width 27 height 10
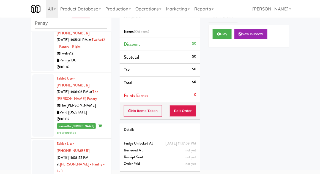
scroll to position [2070, 0]
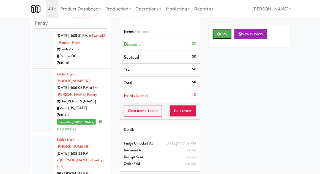
click at [219, 34] on icon at bounding box center [218, 34] width 3 height 4
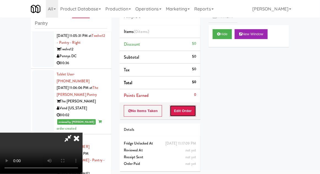
click at [175, 112] on button "Edit Order" at bounding box center [183, 111] width 27 height 12
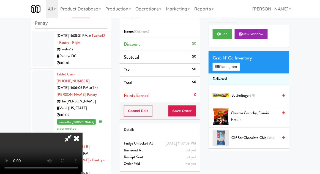
scroll to position [0, 0]
click at [238, 70] on button "Planogram" at bounding box center [225, 67] width 27 height 8
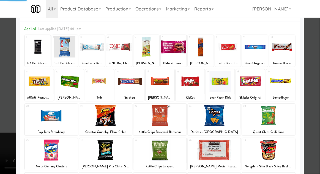
scroll to position [24, 0]
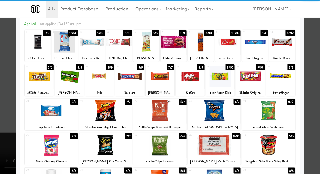
click at [46, 118] on div at bounding box center [51, 110] width 53 height 21
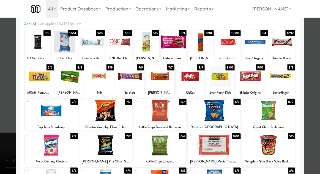
click at [313, 90] on div at bounding box center [160, 87] width 320 height 174
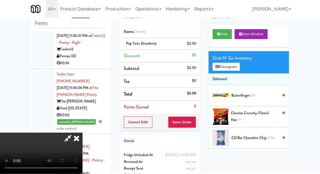
click at [263, 113] on span "Cheetos Crunchy, Flamin' Hot 7/7" at bounding box center [254, 116] width 47 height 13
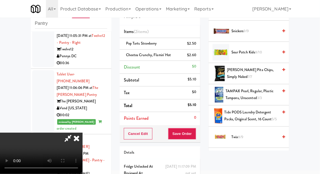
scroll to position [594, 0]
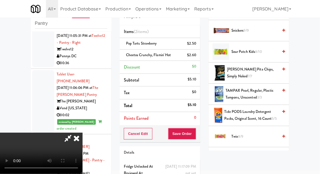
click at [253, 133] on span "Twix 8/9" at bounding box center [254, 136] width 47 height 7
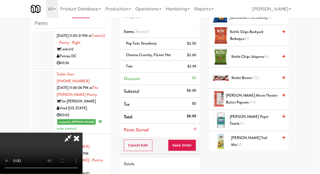
scroll to position [165, 0]
click at [251, 98] on span "[PERSON_NAME] Movie Theater Butter Popcorn 9/10" at bounding box center [252, 98] width 52 height 13
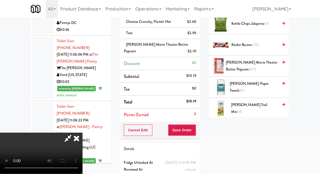
scroll to position [20, 0]
click at [195, 129] on button "Save Order" at bounding box center [182, 130] width 28 height 12
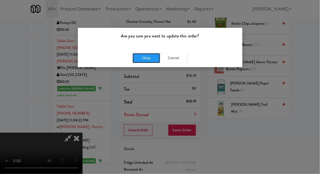
click at [142, 55] on button "Okay" at bounding box center [145, 58] width 27 height 10
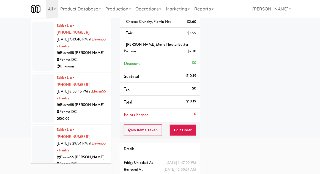
scroll to position [0, 0]
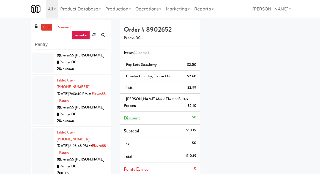
click at [42, 29] on link "inbox" at bounding box center [46, 27] width 11 height 7
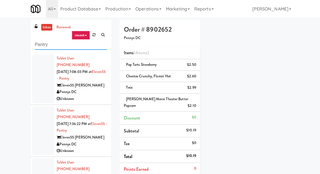
click at [37, 45] on input "Pantry" at bounding box center [71, 45] width 72 height 10
click at [35, 44] on input "Pantry" at bounding box center [71, 45] width 72 height 10
type input "Combo"
click at [7, 38] on div "inbox reviewed recent all unclear take inventory issue suspicious failed recent…" at bounding box center [160, 134] width 320 height 229
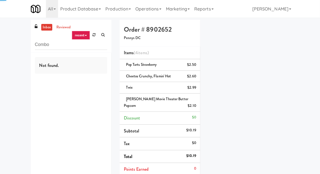
click at [42, 24] on link "inbox" at bounding box center [46, 27] width 11 height 7
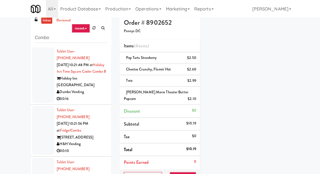
click at [34, 106] on div at bounding box center [43, 130] width 22 height 49
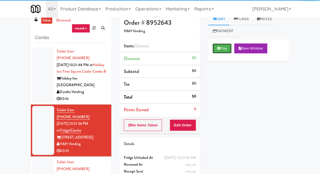
click at [224, 45] on button "Play" at bounding box center [221, 48] width 19 height 10
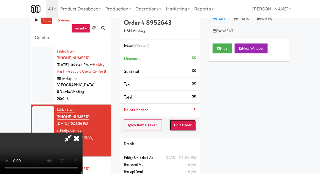
click at [189, 129] on button "Edit Order" at bounding box center [183, 125] width 27 height 12
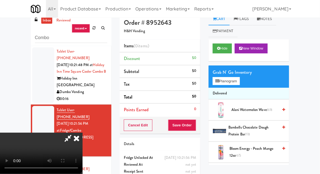
click at [76, 143] on icon at bounding box center [76, 137] width 12 height 11
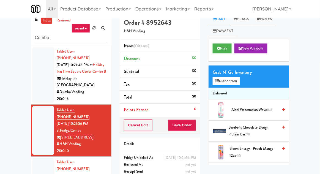
click at [41, 88] on div at bounding box center [43, 75] width 22 height 56
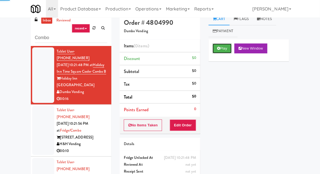
click at [226, 48] on button "Play" at bounding box center [221, 48] width 19 height 10
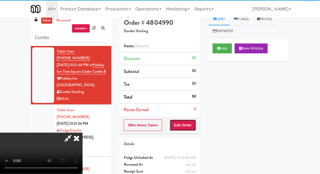
click at [186, 121] on button "Edit Order" at bounding box center [183, 125] width 27 height 12
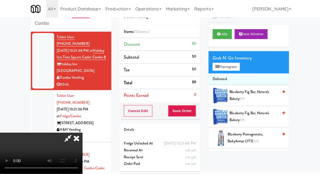
scroll to position [20, 0]
click at [233, 69] on button "Planogram" at bounding box center [225, 67] width 27 height 8
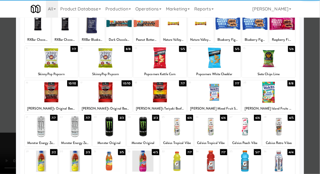
scroll to position [70, 0]
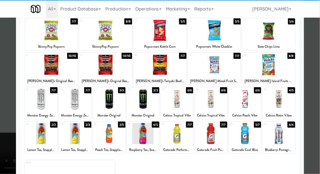
click at [222, 131] on div at bounding box center [210, 133] width 32 height 21
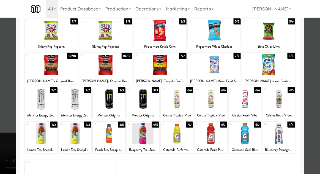
click at [317, 100] on div at bounding box center [160, 87] width 320 height 174
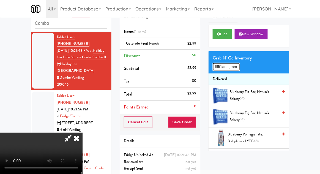
click at [239, 68] on button "Planogram" at bounding box center [225, 67] width 27 height 8
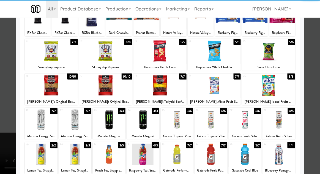
scroll to position [52, 0]
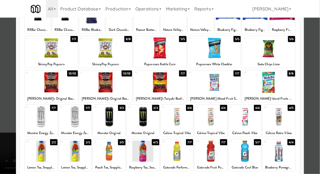
click at [252, 150] on div at bounding box center [244, 150] width 32 height 21
click at [313, 118] on div at bounding box center [160, 87] width 320 height 174
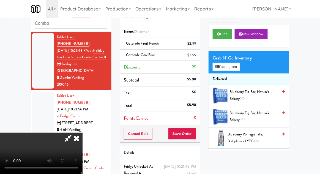
click at [74, 132] on icon at bounding box center [68, 137] width 13 height 11
click at [237, 70] on button "Planogram" at bounding box center [225, 67] width 27 height 8
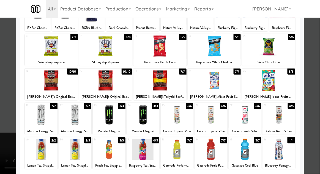
scroll to position [53, 0]
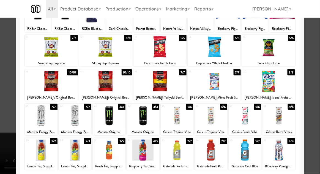
click at [253, 154] on div at bounding box center [244, 149] width 32 height 21
click at [318, 107] on div at bounding box center [160, 87] width 320 height 174
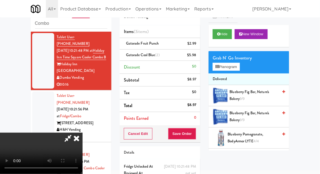
scroll to position [20, 0]
click at [195, 132] on button "Save Order" at bounding box center [182, 134] width 28 height 12
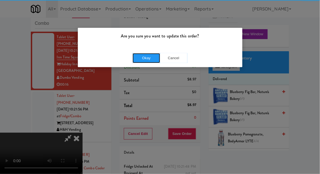
click at [145, 58] on button "Okay" at bounding box center [145, 58] width 27 height 10
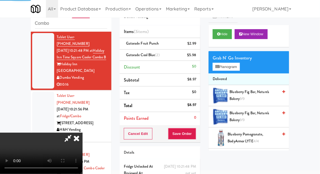
scroll to position [0, 0]
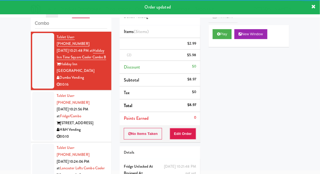
click at [35, 114] on div at bounding box center [43, 116] width 22 height 49
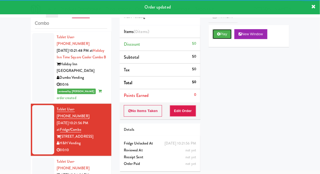
click at [221, 37] on button "Play" at bounding box center [221, 34] width 19 height 10
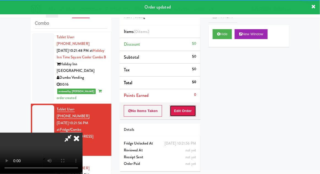
click at [189, 105] on button "Edit Order" at bounding box center [183, 111] width 27 height 12
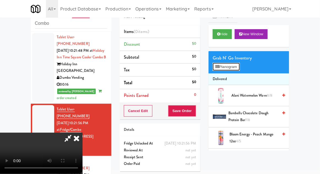
click at [236, 66] on button "Planogram" at bounding box center [225, 67] width 27 height 8
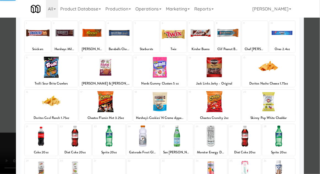
scroll to position [70, 0]
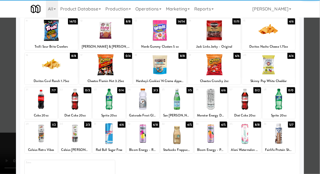
click at [248, 132] on div at bounding box center [244, 133] width 32 height 21
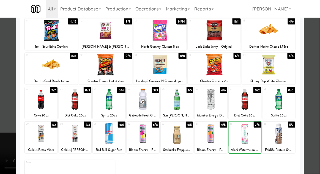
click at [319, 112] on div at bounding box center [160, 87] width 320 height 174
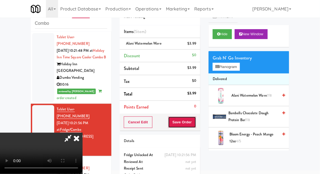
click at [195, 121] on button "Save Order" at bounding box center [182, 122] width 28 height 12
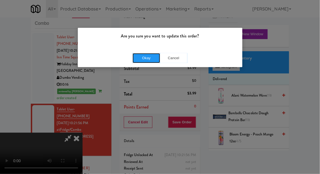
click at [140, 58] on button "Okay" at bounding box center [145, 58] width 27 height 10
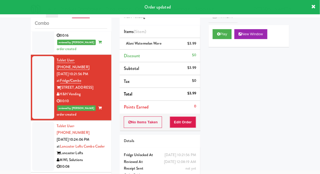
click at [38, 132] on div at bounding box center [43, 146] width 22 height 49
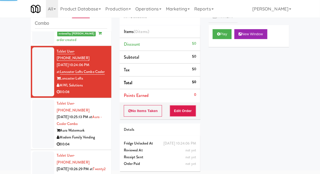
scroll to position [123, 0]
click at [229, 32] on button "Play" at bounding box center [221, 34] width 19 height 10
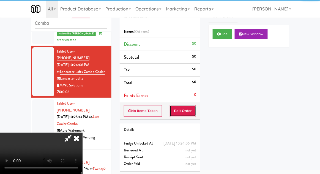
click at [187, 110] on button "Edit Order" at bounding box center [183, 111] width 27 height 12
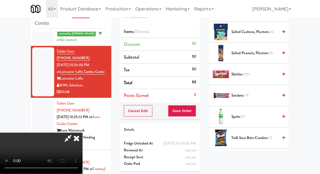
scroll to position [550, 0]
click at [262, 135] on span "Trolli Sour Brite Crawlers 3/3" at bounding box center [254, 138] width 47 height 7
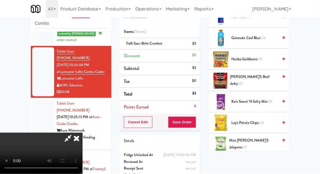
scroll to position [327, 0]
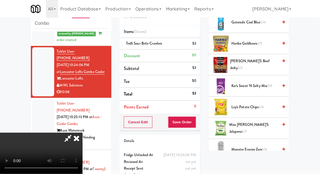
click at [258, 146] on span "Monster Energy Zero 1/8" at bounding box center [254, 149] width 47 height 7
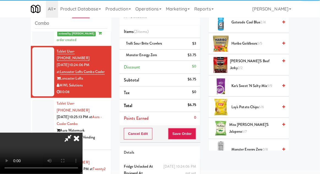
scroll to position [20, 0]
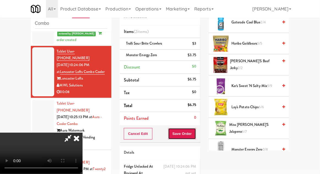
click at [196, 132] on button "Save Order" at bounding box center [182, 134] width 28 height 12
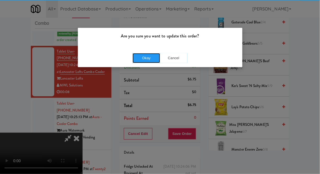
click at [143, 55] on button "Okay" at bounding box center [145, 58] width 27 height 10
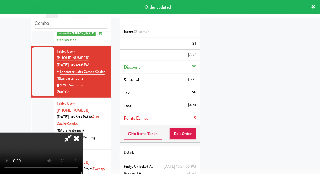
scroll to position [0, 0]
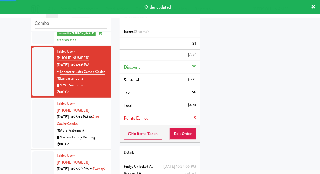
click at [28, 116] on div "inbox reviewed recent all unclear take inventory issue suspicious failed recent…" at bounding box center [71, 100] width 89 height 202
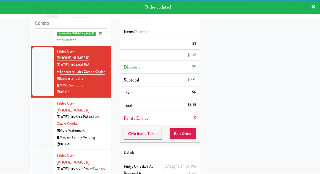
click at [39, 119] on div at bounding box center [43, 123] width 22 height 49
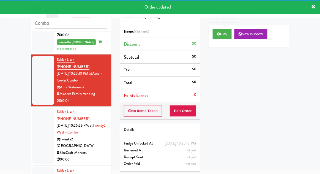
scroll to position [180, 0]
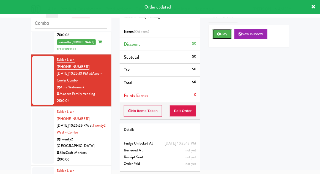
click at [220, 33] on icon at bounding box center [218, 34] width 3 height 4
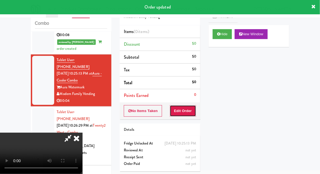
click at [192, 107] on button "Edit Order" at bounding box center [183, 111] width 27 height 12
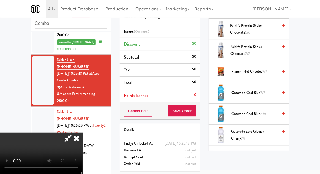
scroll to position [361, 0]
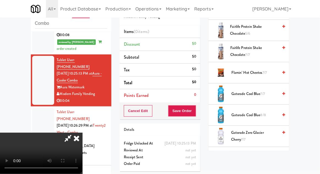
click at [261, 72] on span "Flamin’ Hot Cheetos 7/7" at bounding box center [254, 72] width 47 height 7
click at [263, 70] on span "7/7" at bounding box center [264, 72] width 4 height 5
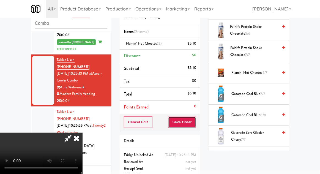
click at [195, 124] on button "Save Order" at bounding box center [182, 122] width 28 height 12
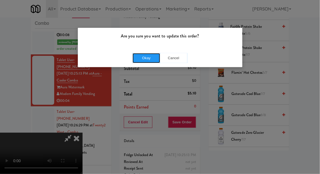
click at [146, 57] on button "Okay" at bounding box center [145, 58] width 27 height 10
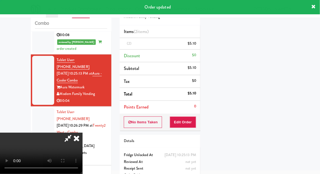
scroll to position [54, 0]
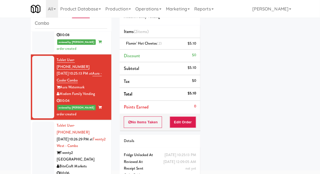
click at [38, 129] on div at bounding box center [43, 149] width 22 height 56
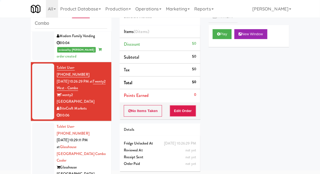
scroll to position [240, 0]
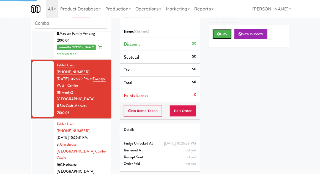
click at [224, 32] on button "Play" at bounding box center [221, 34] width 19 height 10
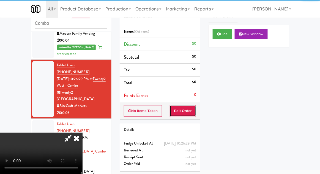
click at [183, 115] on button "Edit Order" at bounding box center [183, 111] width 27 height 12
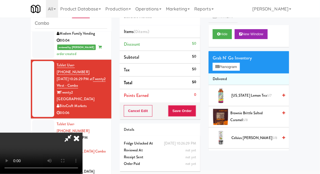
click at [225, 43] on div "Hide New Window" at bounding box center [248, 36] width 81 height 22
click at [227, 38] on button "Hide" at bounding box center [221, 34] width 19 height 10
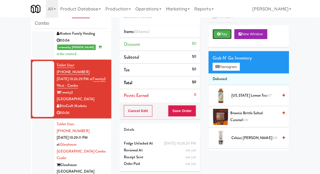
click at [225, 37] on button "Play" at bounding box center [221, 34] width 19 height 10
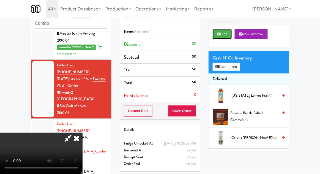
click at [224, 36] on button "Hide" at bounding box center [221, 34] width 19 height 10
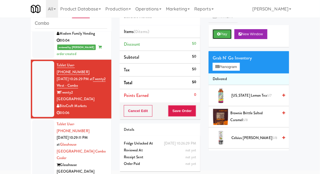
click at [223, 32] on button "Play" at bounding box center [221, 34] width 19 height 10
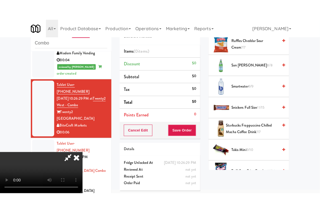
scroll to position [694, 0]
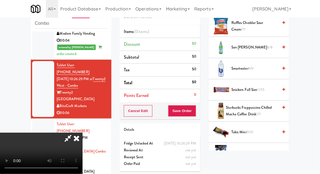
click at [260, 150] on span "Trolli Sour Brite Crawlers 11/14" at bounding box center [254, 153] width 47 height 7
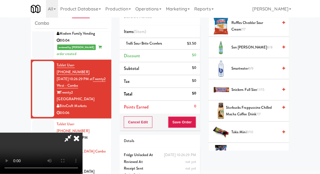
click at [260, 150] on span "Trolli Sour Brite Crawlers 10/14" at bounding box center [254, 153] width 47 height 7
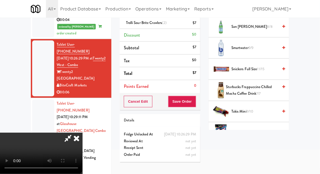
scroll to position [45, 0]
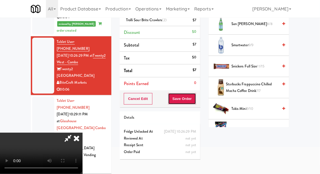
click at [193, 102] on button "Save Order" at bounding box center [182, 99] width 28 height 12
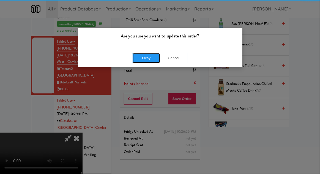
click at [146, 54] on button "Okay" at bounding box center [145, 58] width 27 height 10
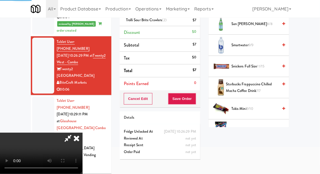
scroll to position [54, 0]
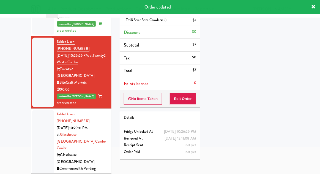
click at [35, 110] on div at bounding box center [43, 148] width 22 height 76
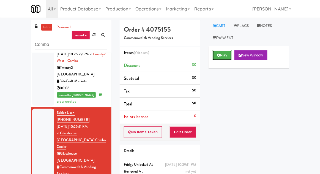
click at [225, 54] on button "Play" at bounding box center [221, 55] width 19 height 10
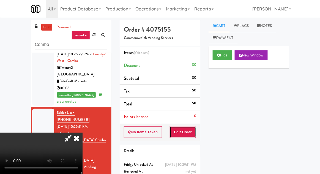
click at [193, 127] on button "Edit Order" at bounding box center [183, 132] width 27 height 12
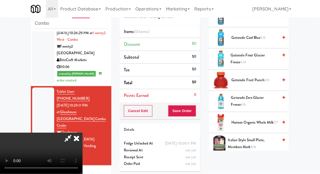
scroll to position [692, 0]
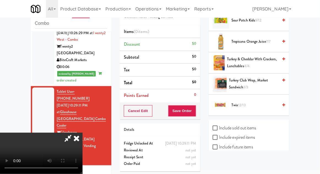
click at [252, 102] on span "Twix 12/13" at bounding box center [254, 105] width 47 height 7
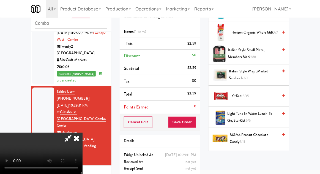
scroll to position [445, 0]
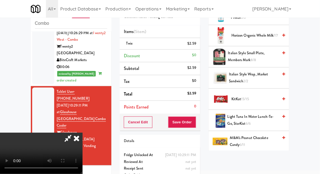
click at [257, 99] on span "KitKat 15/15" at bounding box center [254, 99] width 47 height 7
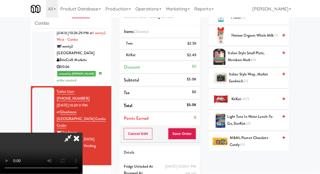
scroll to position [20, 0]
click at [193, 136] on button "Save Order" at bounding box center [182, 134] width 28 height 12
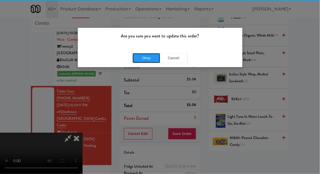
click at [145, 58] on button "Okay" at bounding box center [145, 58] width 27 height 10
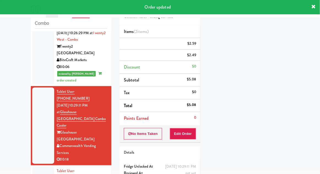
scroll to position [0, 0]
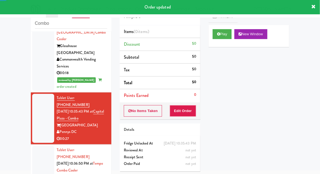
scroll to position [374, 0]
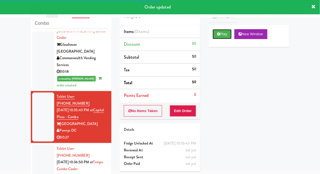
click at [224, 36] on button "Play" at bounding box center [221, 34] width 19 height 10
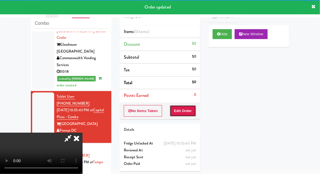
click at [189, 112] on button "Edit Order" at bounding box center [183, 111] width 27 height 12
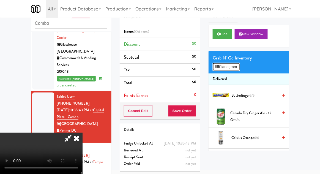
click at [237, 67] on button "Planogram" at bounding box center [225, 67] width 27 height 8
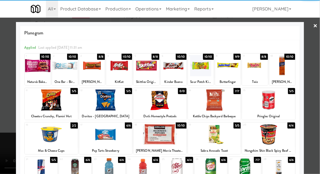
click at [96, 103] on div at bounding box center [105, 99] width 53 height 21
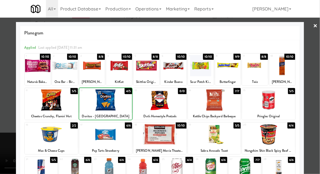
click at [96, 103] on div at bounding box center [105, 99] width 53 height 21
click at [317, 102] on div at bounding box center [160, 87] width 320 height 174
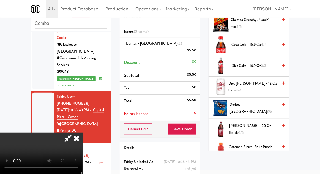
scroll to position [157, 0]
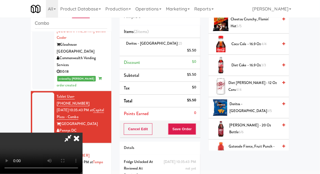
click at [265, 86] on span "Diet [PERSON_NAME] - 12 oz Cans 4/4" at bounding box center [253, 85] width 50 height 13
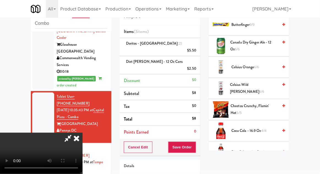
scroll to position [71, 0]
click at [258, 149] on span "Diet Coke - 16.9 oz 3/3" at bounding box center [254, 151] width 47 height 7
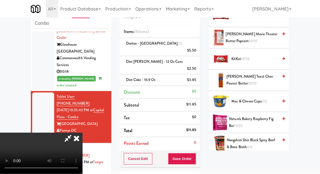
scroll to position [356, 0]
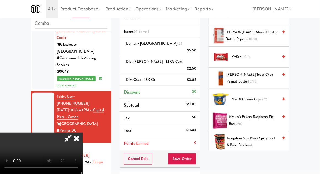
click at [257, 142] on span "Nongshim Shin Black Spicy Beef & Bone Broth 4/4" at bounding box center [251, 141] width 51 height 13
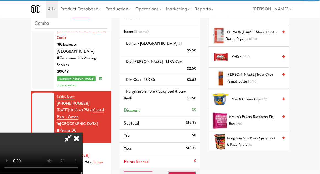
click at [195, 171] on button "Save Order" at bounding box center [182, 177] width 28 height 12
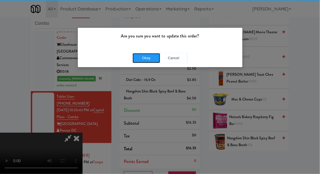
click at [141, 60] on button "Okay" at bounding box center [145, 58] width 27 height 10
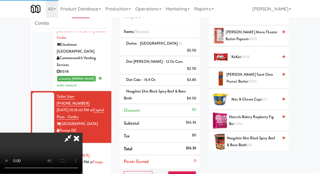
scroll to position [54, 0]
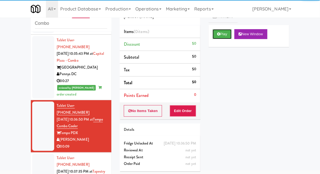
click at [226, 32] on button "Play" at bounding box center [221, 34] width 19 height 10
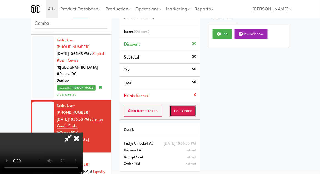
click at [189, 113] on button "Edit Order" at bounding box center [183, 111] width 27 height 12
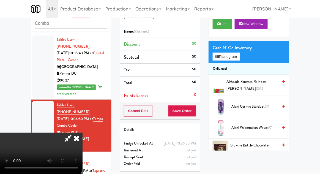
scroll to position [9, 0]
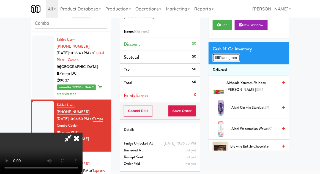
click at [238, 57] on button "Planogram" at bounding box center [225, 58] width 27 height 8
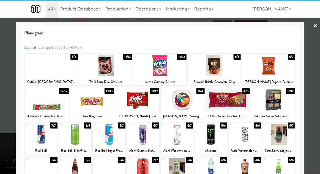
click at [277, 72] on div at bounding box center [268, 65] width 53 height 21
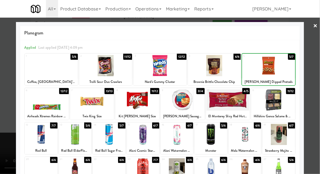
click at [272, 72] on div at bounding box center [268, 65] width 53 height 21
click at [316, 81] on div at bounding box center [160, 87] width 320 height 174
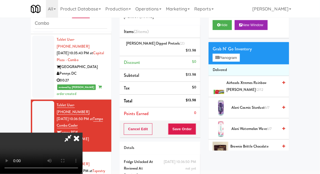
scroll to position [20, 0]
click at [195, 125] on button "Save Order" at bounding box center [182, 129] width 28 height 12
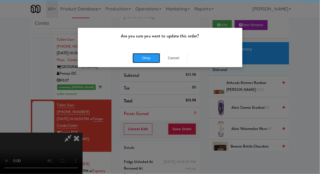
click at [149, 57] on button "Okay" at bounding box center [145, 58] width 27 height 10
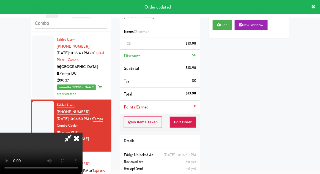
scroll to position [0, 0]
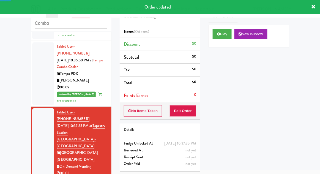
scroll to position [489, 0]
click at [226, 29] on button "Play" at bounding box center [221, 34] width 19 height 10
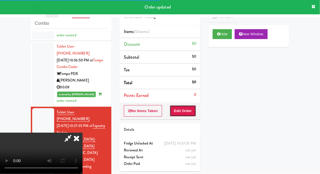
click at [188, 105] on button "Edit Order" at bounding box center [183, 111] width 27 height 12
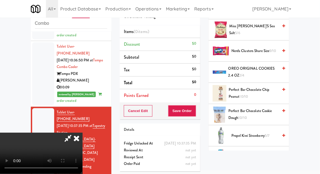
scroll to position [494, 0]
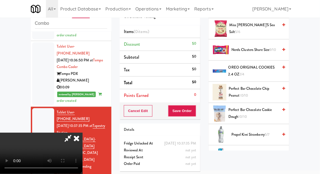
click at [254, 131] on span "Propel Kiwi Strawberry 5/7" at bounding box center [254, 134] width 47 height 7
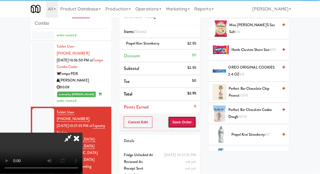
click at [196, 122] on button "Save Order" at bounding box center [182, 122] width 28 height 12
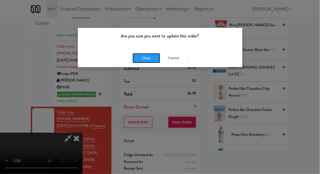
click at [138, 57] on button "Okay" at bounding box center [145, 58] width 27 height 10
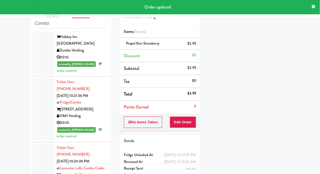
scroll to position [0, 0]
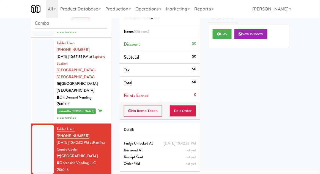
scroll to position [556, 0]
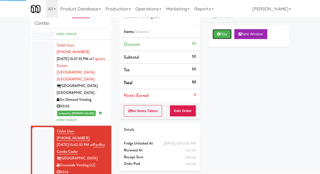
click at [227, 33] on button "Play" at bounding box center [221, 34] width 19 height 10
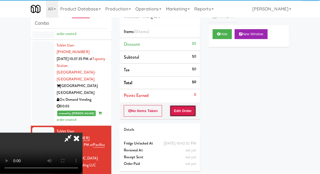
click at [190, 110] on button "Edit Order" at bounding box center [183, 111] width 27 height 12
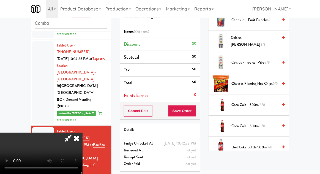
scroll to position [151, 0]
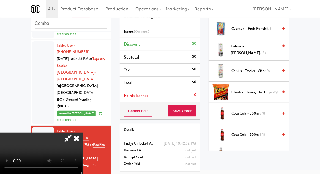
click at [264, 89] on span "Cheetos Flaming Hot Chips 9/9" at bounding box center [254, 92] width 47 height 7
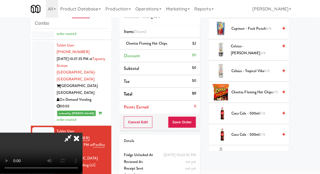
click at [261, 89] on span "Cheetos Flaming Hot Chips 8/9" at bounding box center [254, 92] width 47 height 7
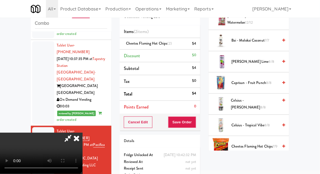
scroll to position [0, 0]
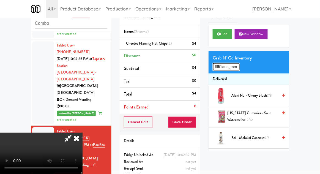
click at [238, 66] on button "Planogram" at bounding box center [225, 67] width 27 height 8
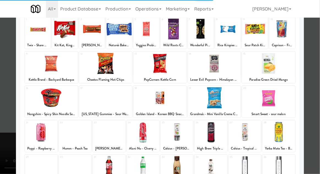
scroll to position [37, 0]
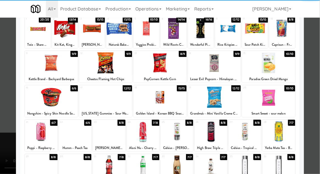
click at [181, 135] on div at bounding box center [176, 131] width 32 height 21
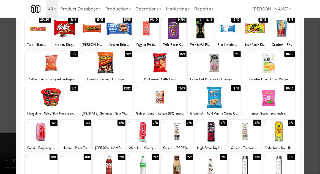
click at [11, 126] on div at bounding box center [160, 87] width 320 height 174
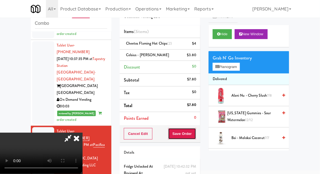
click at [195, 135] on button "Save Order" at bounding box center [182, 134] width 28 height 12
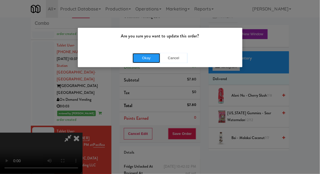
click at [141, 61] on button "Okay" at bounding box center [145, 58] width 27 height 10
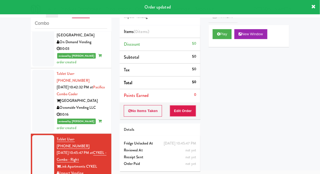
scroll to position [614, 0]
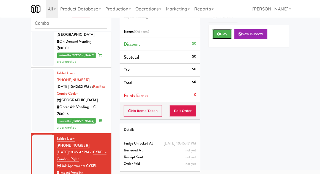
click at [223, 38] on button "Play" at bounding box center [221, 34] width 19 height 10
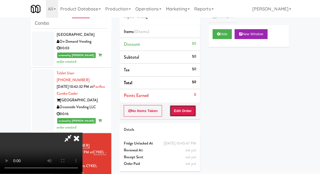
click at [188, 106] on button "Edit Order" at bounding box center [183, 111] width 27 height 12
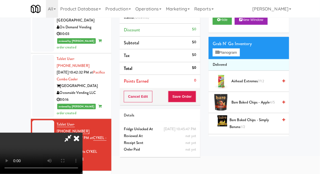
scroll to position [43, 0]
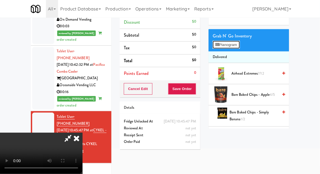
click at [231, 41] on button "Planogram" at bounding box center [225, 45] width 27 height 8
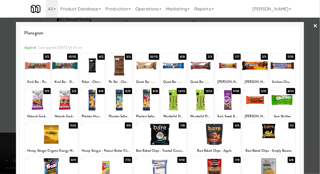
click at [43, 137] on div at bounding box center [51, 134] width 53 height 21
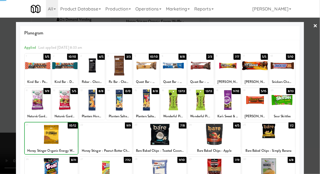
click at [10, 112] on div at bounding box center [160, 87] width 320 height 174
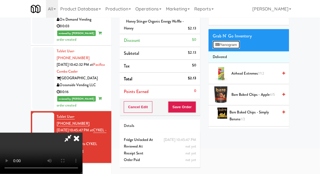
click at [235, 46] on button "Planogram" at bounding box center [225, 45] width 27 height 8
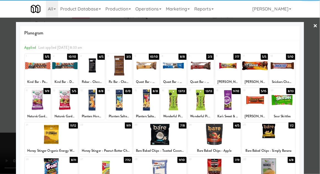
scroll to position [0, 0]
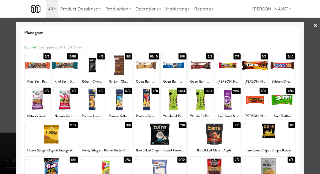
click at [2, 154] on div at bounding box center [160, 87] width 320 height 174
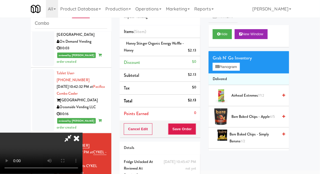
click at [146, 49] on div "Honey Stinger Organic Energy Waffle - Honey $2.13" at bounding box center [160, 46] width 72 height 13
click at [193, 53] on link at bounding box center [195, 52] width 5 height 7
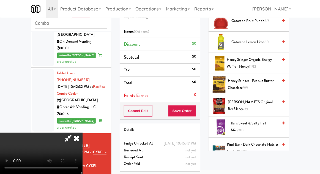
scroll to position [259, 0]
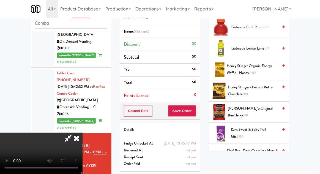
click at [257, 90] on span "Honey Stinger - Peanut Butter Chocolate 9/9" at bounding box center [253, 90] width 50 height 13
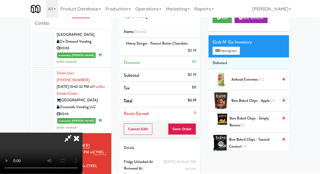
scroll to position [0, 0]
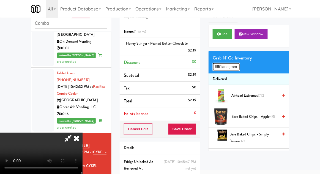
click at [238, 66] on button "Planogram" at bounding box center [225, 67] width 27 height 8
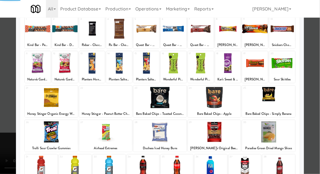
scroll to position [49, 0]
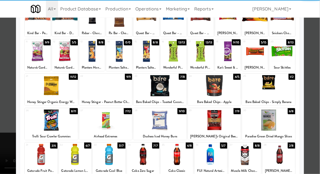
click at [252, 153] on div at bounding box center [244, 154] width 32 height 21
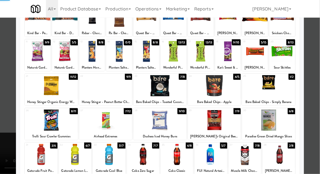
click at [313, 128] on div at bounding box center [160, 87] width 320 height 174
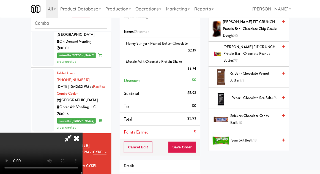
scroll to position [632, 0]
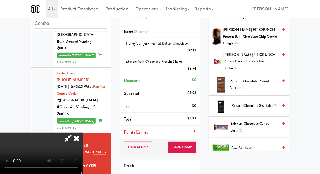
click at [267, 120] on span "Snickers Chocolate Candy Bar 5/10" at bounding box center [254, 126] width 48 height 13
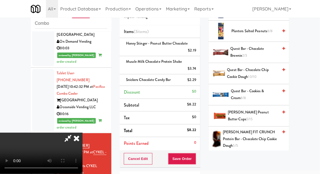
scroll to position [528, 0]
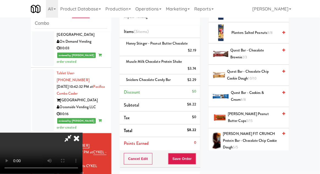
click at [251, 120] on span "[PERSON_NAME] Peanut Butter cups 5/15" at bounding box center [253, 116] width 50 height 13
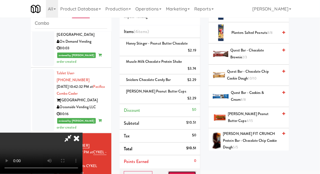
click at [195, 171] on button "Save Order" at bounding box center [182, 177] width 28 height 12
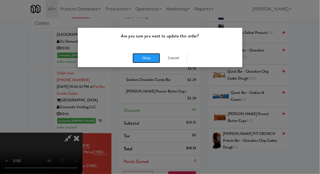
click at [150, 58] on button "Okay" at bounding box center [145, 58] width 27 height 10
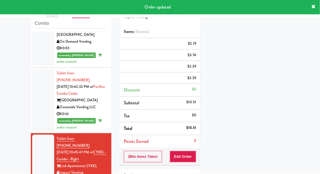
scroll to position [54, 0]
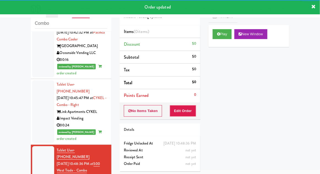
scroll to position [677, 0]
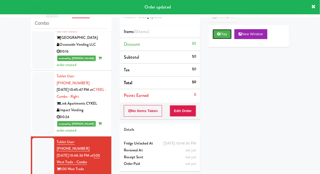
click at [227, 31] on button "Play" at bounding box center [221, 34] width 19 height 10
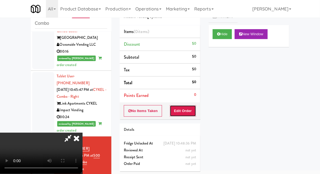
click at [189, 112] on button "Edit Order" at bounding box center [183, 111] width 27 height 12
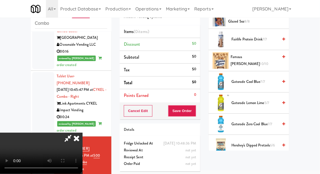
scroll to position [354, 0]
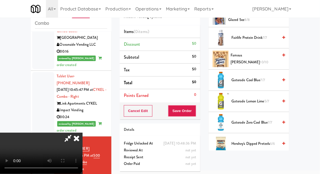
click at [265, 99] on span "5/7" at bounding box center [266, 100] width 5 height 5
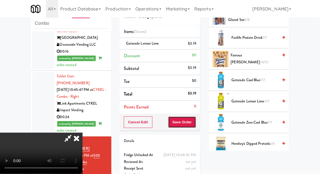
click at [195, 124] on button "Save Order" at bounding box center [182, 122] width 28 height 12
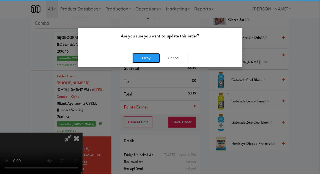
click at [144, 57] on button "Okay" at bounding box center [145, 58] width 27 height 10
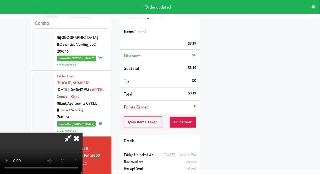
scroll to position [54, 0]
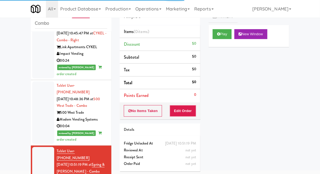
scroll to position [736, 0]
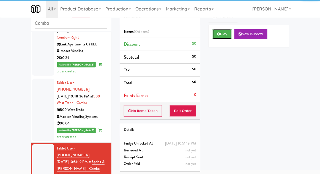
click at [221, 32] on button "Play" at bounding box center [221, 34] width 19 height 10
click at [191, 107] on button "Edit Order" at bounding box center [183, 111] width 27 height 12
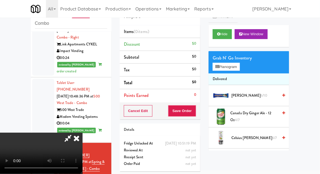
scroll to position [20, 0]
click at [235, 68] on button "Planogram" at bounding box center [225, 67] width 27 height 8
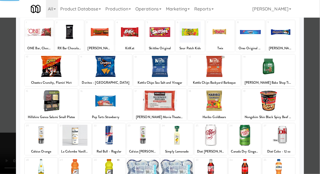
scroll to position [70, 0]
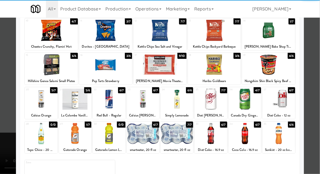
click at [281, 137] on div at bounding box center [278, 133] width 32 height 21
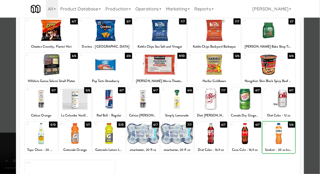
click at [317, 133] on div at bounding box center [160, 87] width 320 height 174
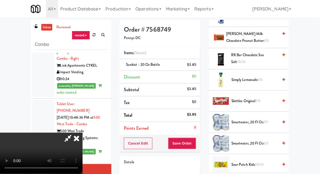
scroll to position [566, 0]
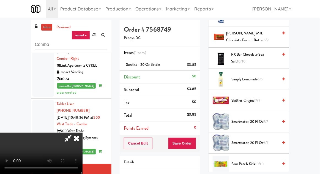
click at [260, 99] on span "7/9" at bounding box center [257, 100] width 5 height 5
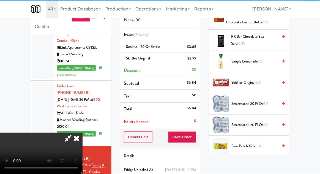
scroll to position [25, 0]
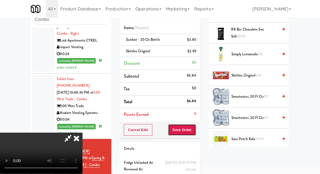
click at [194, 131] on button "Save Order" at bounding box center [182, 130] width 28 height 12
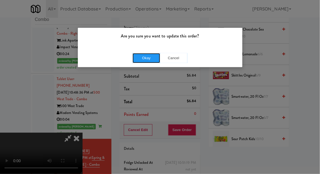
click at [143, 58] on button "Okay" at bounding box center [145, 58] width 27 height 10
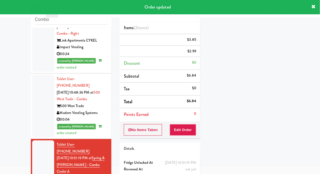
scroll to position [0, 0]
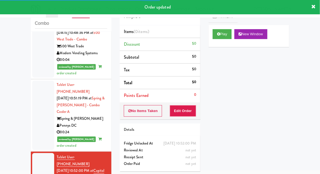
scroll to position [799, 0]
click at [224, 34] on button "Play" at bounding box center [221, 34] width 19 height 10
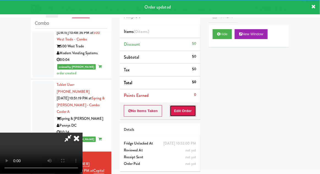
click at [191, 110] on button "Edit Order" at bounding box center [183, 111] width 27 height 12
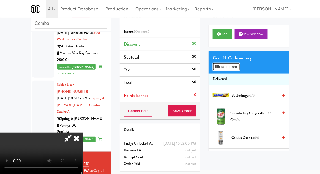
click at [237, 63] on button "Planogram" at bounding box center [225, 67] width 27 height 8
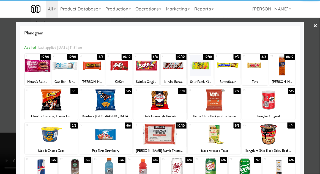
click at [227, 104] on div at bounding box center [214, 99] width 53 height 21
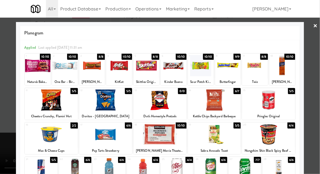
click at [319, 96] on div at bounding box center [160, 87] width 320 height 174
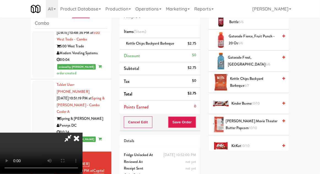
scroll to position [268, 0]
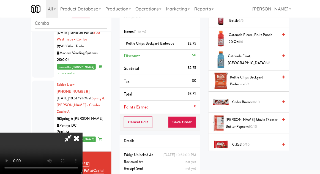
click at [259, 81] on span "Kettle Chips Backyard Barbeque 6/7" at bounding box center [254, 80] width 48 height 13
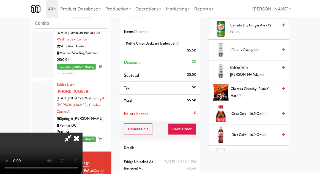
scroll to position [86, 0]
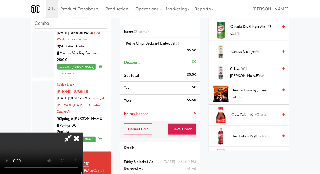
click at [264, 91] on span "Cheetos Crunchy, Flamin' Hot 5/5" at bounding box center [255, 93] width 48 height 13
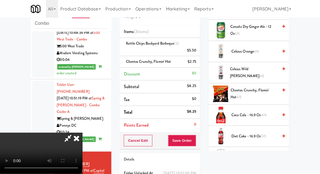
click at [262, 152] on span "Diet [PERSON_NAME] - 12 oz Cans 4/4" at bounding box center [253, 156] width 50 height 13
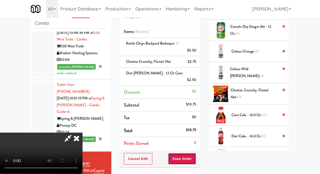
click at [195, 153] on button "Save Order" at bounding box center [182, 159] width 28 height 12
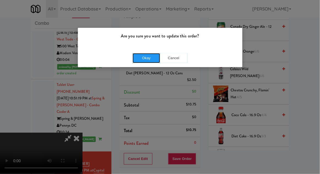
click at [139, 60] on button "Okay" at bounding box center [145, 58] width 27 height 10
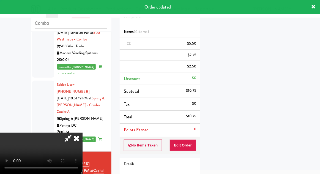
scroll to position [54, 0]
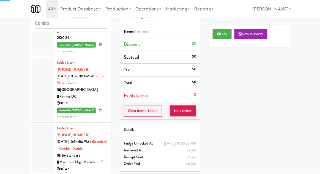
scroll to position [894, 0]
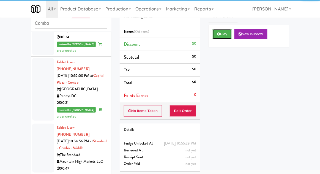
click at [218, 32] on icon at bounding box center [218, 34] width 3 height 4
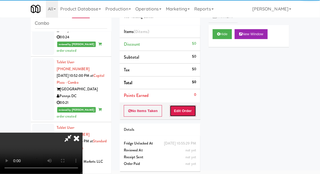
click at [186, 105] on button "Edit Order" at bounding box center [183, 111] width 27 height 12
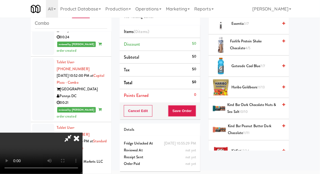
scroll to position [262, 0]
click at [262, 85] on span "11/13" at bounding box center [260, 86] width 7 height 5
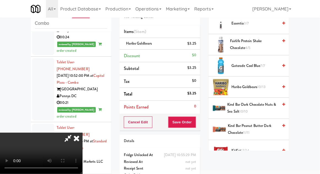
scroll to position [20, 0]
click at [195, 124] on button "Save Order" at bounding box center [182, 122] width 28 height 12
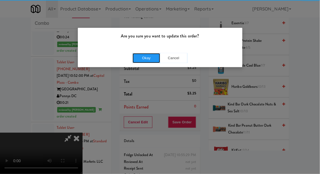
click at [141, 59] on button "Okay" at bounding box center [145, 58] width 27 height 10
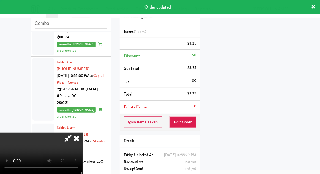
scroll to position [0, 0]
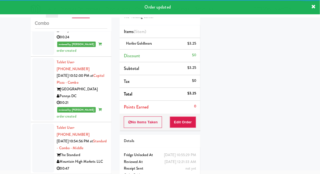
click at [28, 115] on div "inbox reviewed recent all unclear take inventory issue suspicious failed recent…" at bounding box center [71, 100] width 89 height 202
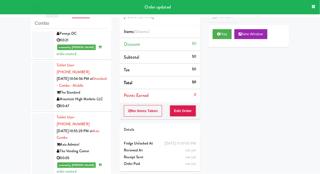
scroll to position [957, 0]
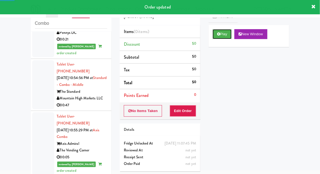
click at [223, 29] on button "Play" at bounding box center [221, 34] width 19 height 10
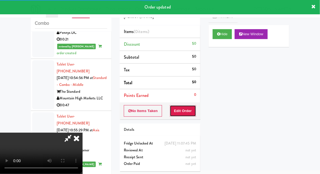
click at [190, 111] on button "Edit Order" at bounding box center [183, 111] width 27 height 12
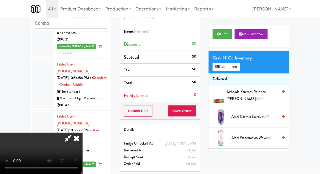
scroll to position [20, 0]
click at [238, 69] on button "Planogram" at bounding box center [225, 67] width 27 height 8
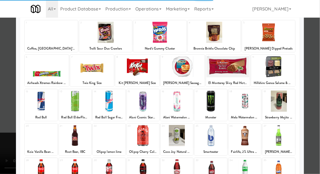
scroll to position [46, 0]
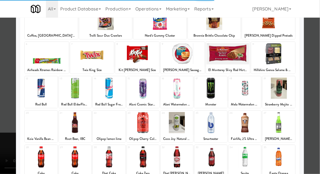
click at [254, 123] on div at bounding box center [244, 122] width 32 height 21
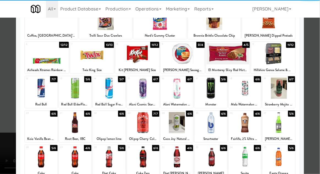
click at [251, 126] on div at bounding box center [244, 122] width 32 height 21
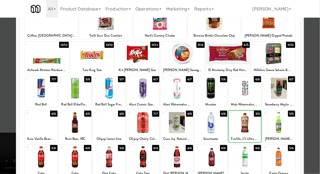
click at [318, 112] on div at bounding box center [160, 87] width 320 height 174
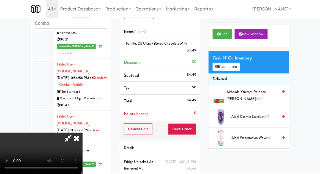
click at [74, 132] on icon at bounding box center [68, 137] width 13 height 11
click at [229, 65] on button "Planogram" at bounding box center [225, 67] width 27 height 8
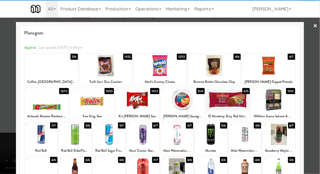
click at [279, 104] on div at bounding box center [273, 99] width 44 height 21
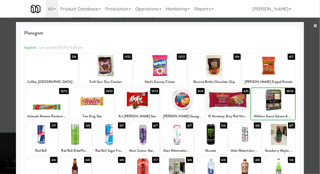
click at [319, 106] on div at bounding box center [160, 87] width 320 height 174
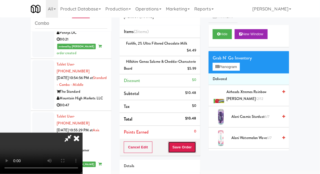
click at [193, 147] on button "Save Order" at bounding box center [182, 147] width 28 height 12
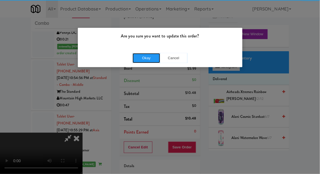
click at [145, 57] on button "Okay" at bounding box center [145, 58] width 27 height 10
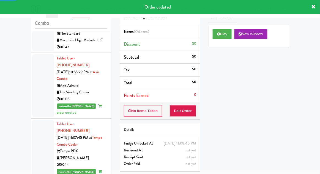
scroll to position [1015, 0]
click at [227, 38] on button "Play" at bounding box center [221, 34] width 19 height 10
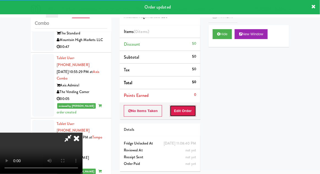
click at [191, 105] on button "Edit Order" at bounding box center [183, 111] width 27 height 12
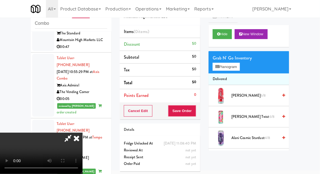
scroll to position [20, 0]
click at [236, 65] on button "Planogram" at bounding box center [225, 67] width 27 height 8
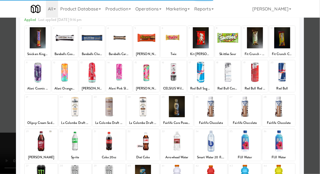
scroll to position [47, 0]
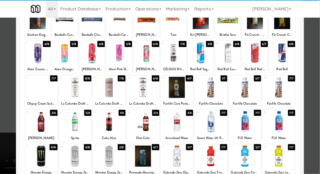
click at [143, 118] on div at bounding box center [143, 121] width 32 height 21
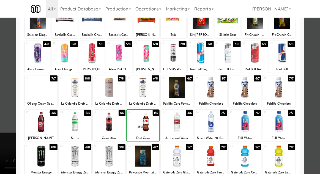
click at [318, 120] on div at bounding box center [160, 87] width 320 height 174
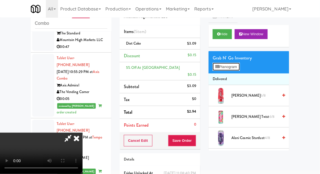
click at [236, 65] on button "Planogram" at bounding box center [225, 67] width 27 height 8
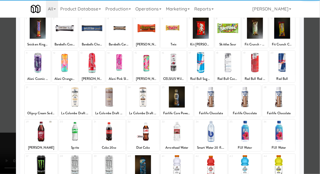
scroll to position [37, 0]
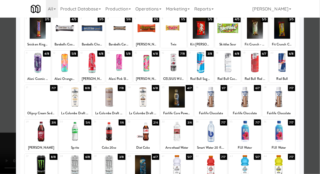
click at [75, 164] on div at bounding box center [75, 165] width 32 height 21
click at [318, 116] on div at bounding box center [160, 87] width 320 height 174
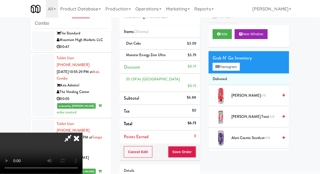
click at [197, 57] on li "Monster Energy Zero Ultra $3.79" at bounding box center [160, 55] width 81 height 12
click at [197, 60] on link at bounding box center [195, 57] width 5 height 7
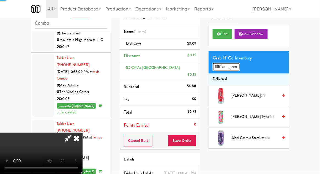
click at [237, 70] on button "Planogram" at bounding box center [225, 67] width 27 height 8
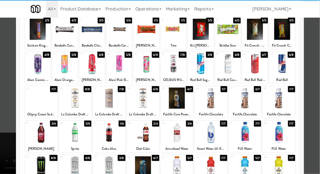
scroll to position [56, 0]
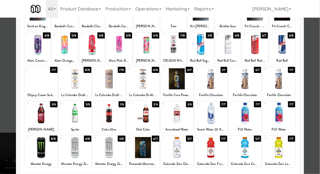
click at [104, 155] on div at bounding box center [109, 147] width 32 height 21
click at [318, 110] on div at bounding box center [160, 87] width 320 height 174
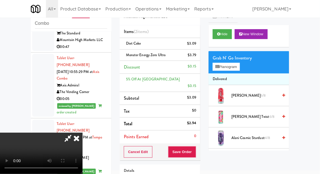
click at [74, 132] on icon at bounding box center [68, 137] width 13 height 11
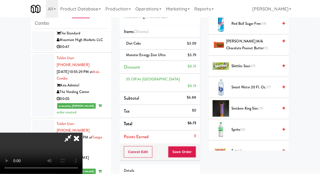
scroll to position [899, 0]
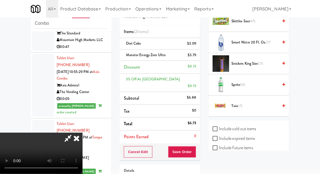
click at [241, 103] on span "1/5" at bounding box center [240, 105] width 4 height 5
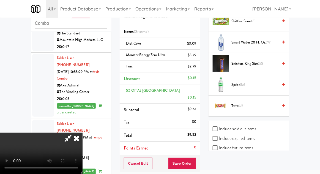
scroll to position [20, 0]
click at [195, 157] on button "Save Order" at bounding box center [182, 163] width 28 height 12
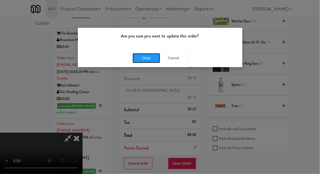
click at [142, 61] on button "Okay" at bounding box center [145, 58] width 27 height 10
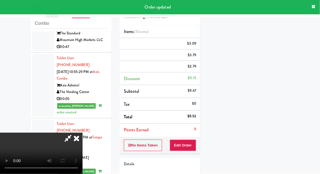
scroll to position [0, 0]
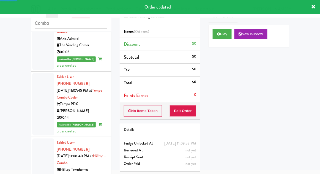
scroll to position [1079, 0]
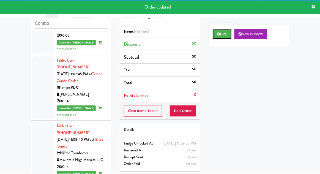
click at [223, 33] on button "Play" at bounding box center [221, 34] width 19 height 10
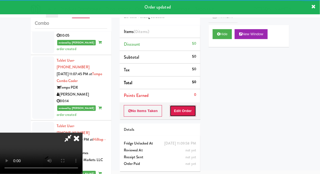
click at [188, 105] on button "Edit Order" at bounding box center [183, 111] width 27 height 12
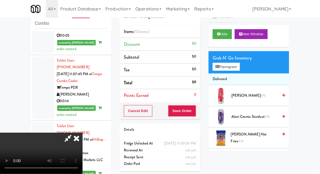
scroll to position [0, 0]
click at [239, 69] on button "Planogram" at bounding box center [225, 67] width 27 height 8
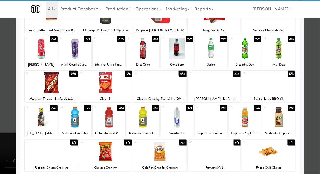
scroll to position [57, 0]
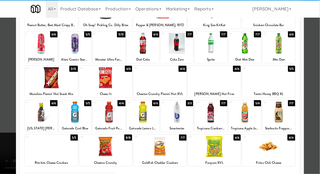
click at [283, 79] on div at bounding box center [268, 77] width 53 height 21
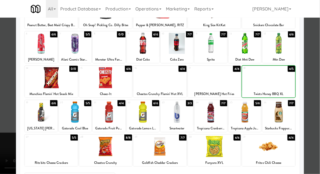
click at [315, 88] on div at bounding box center [160, 87] width 320 height 174
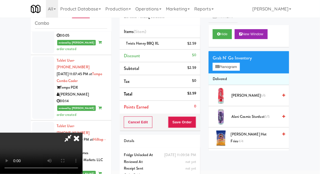
scroll to position [20, 0]
click at [193, 125] on button "Save Order" at bounding box center [182, 122] width 28 height 12
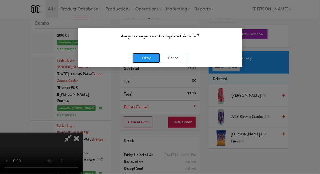
click at [150, 56] on button "Okay" at bounding box center [145, 58] width 27 height 10
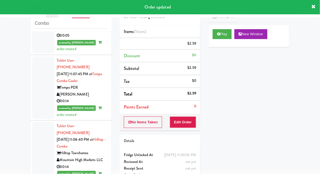
scroll to position [0, 0]
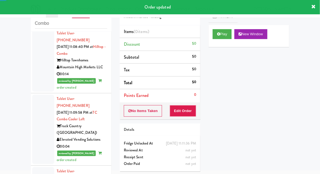
scroll to position [1175, 0]
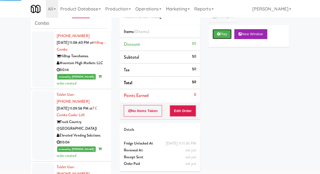
click at [221, 37] on button "Play" at bounding box center [221, 34] width 19 height 10
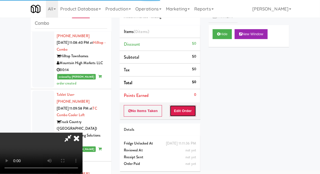
click at [186, 105] on button "Edit Order" at bounding box center [183, 111] width 27 height 12
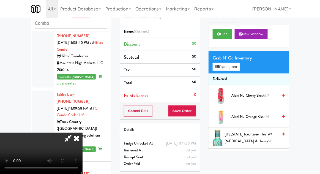
scroll to position [0, 0]
click at [234, 68] on button "Planogram" at bounding box center [225, 67] width 27 height 8
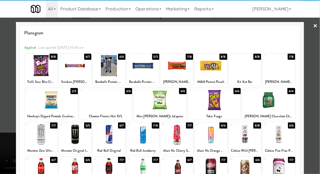
click at [108, 132] on div at bounding box center [109, 134] width 32 height 21
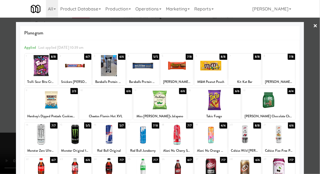
click at [318, 107] on div at bounding box center [160, 87] width 320 height 174
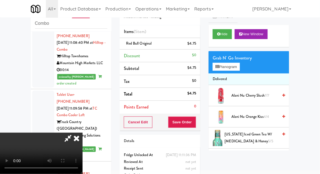
scroll to position [20, 0]
click at [194, 132] on div "Order # 8157971 Modern Market Vending Items (1 item ) Red Bull Original $4.75 D…" at bounding box center [159, 93] width 89 height 188
click at [196, 122] on button "Save Order" at bounding box center [182, 122] width 28 height 12
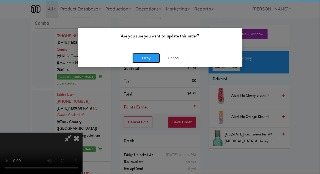
click at [143, 61] on button "Okay" at bounding box center [145, 58] width 27 height 10
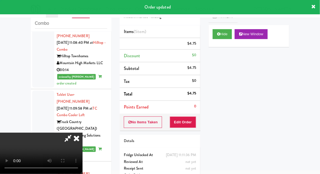
scroll to position [0, 0]
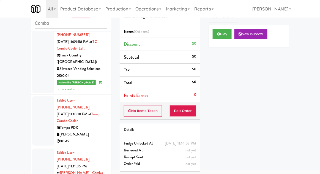
scroll to position [1242, 0]
click at [231, 31] on button "Play" at bounding box center [221, 34] width 19 height 10
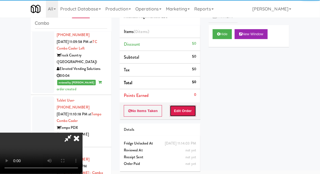
click at [190, 114] on button "Edit Order" at bounding box center [183, 111] width 27 height 12
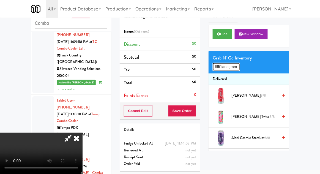
click at [231, 69] on button "Planogram" at bounding box center [225, 67] width 27 height 8
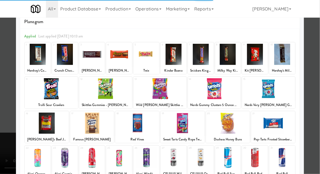
scroll to position [24, 0]
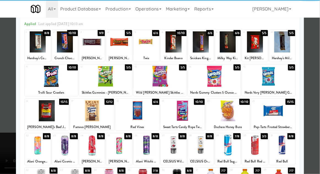
click at [146, 147] on div at bounding box center [146, 144] width 26 height 21
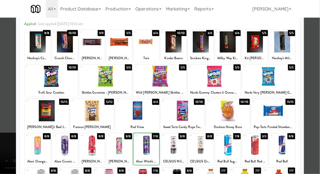
click at [315, 116] on div at bounding box center [160, 87] width 320 height 174
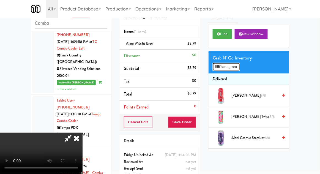
click at [235, 68] on button "Planogram" at bounding box center [225, 67] width 27 height 8
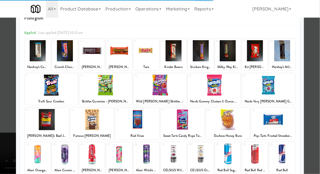
scroll to position [31, 0]
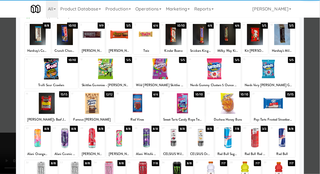
click at [312, 121] on div at bounding box center [160, 87] width 320 height 174
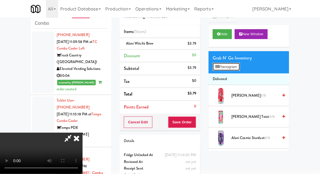
click at [236, 66] on button "Planogram" at bounding box center [225, 67] width 27 height 8
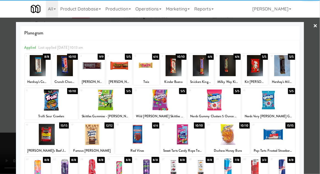
click at [10, 148] on div at bounding box center [160, 87] width 320 height 174
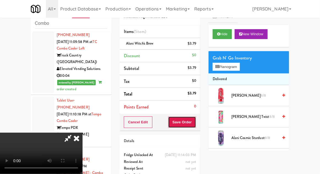
click at [195, 123] on button "Save Order" at bounding box center [182, 122] width 28 height 12
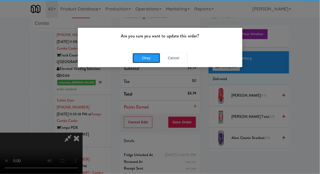
click at [143, 56] on button "Okay" at bounding box center [145, 58] width 27 height 10
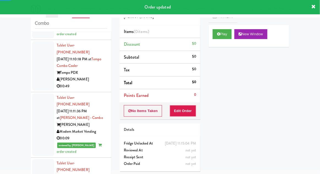
scroll to position [1299, 0]
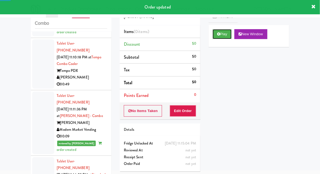
click at [227, 35] on button "Play" at bounding box center [221, 34] width 19 height 10
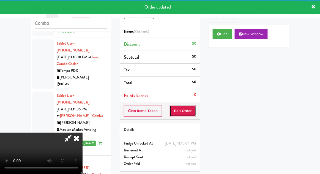
click at [184, 109] on button "Edit Order" at bounding box center [183, 111] width 27 height 12
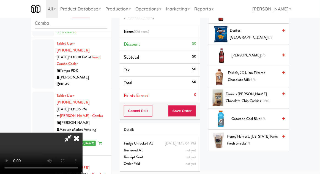
scroll to position [165, 0]
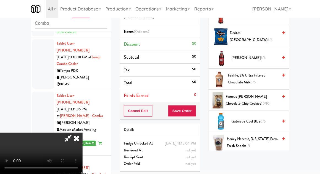
click at [256, 101] on span "Famous [PERSON_NAME] Chocolate Chip Cookies 10/10" at bounding box center [251, 99] width 52 height 13
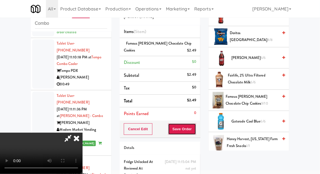
click at [196, 132] on button "Save Order" at bounding box center [182, 129] width 28 height 12
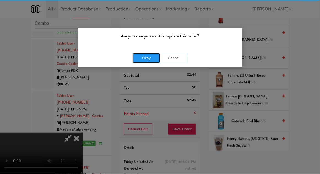
click at [145, 58] on button "Okay" at bounding box center [145, 58] width 27 height 10
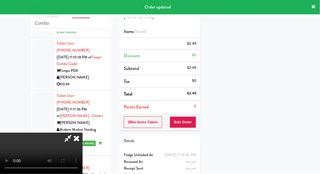
scroll to position [54, 0]
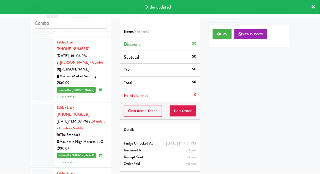
scroll to position [1353, 0]
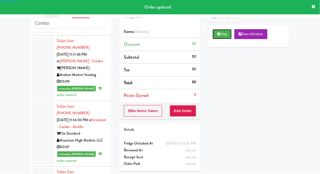
click at [226, 33] on button "Play" at bounding box center [221, 34] width 19 height 10
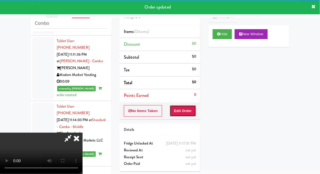
click at [191, 111] on button "Edit Order" at bounding box center [183, 111] width 27 height 12
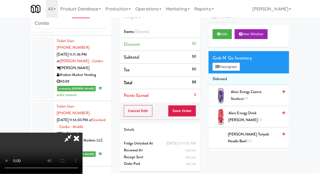
scroll to position [20, 0]
click at [233, 74] on li "Delivered" at bounding box center [248, 79] width 81 height 12
click at [235, 69] on button "Planogram" at bounding box center [225, 67] width 27 height 8
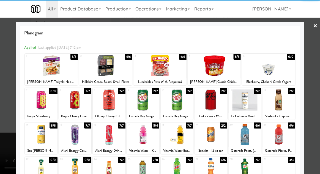
click at [217, 101] on div at bounding box center [210, 99] width 32 height 21
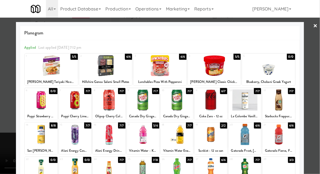
click at [6, 113] on div at bounding box center [160, 87] width 320 height 174
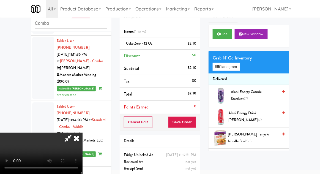
scroll to position [20, 0]
click at [195, 125] on button "Save Order" at bounding box center [182, 122] width 28 height 12
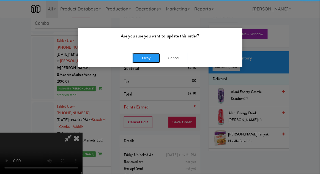
click at [138, 56] on button "Okay" at bounding box center [145, 58] width 27 height 10
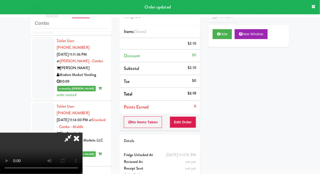
scroll to position [0, 0]
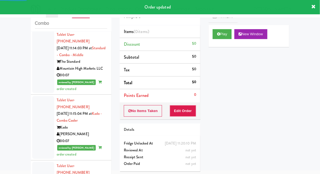
scroll to position [1422, 0]
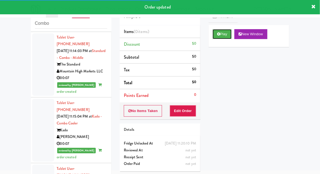
click at [225, 36] on button "Play" at bounding box center [221, 34] width 19 height 10
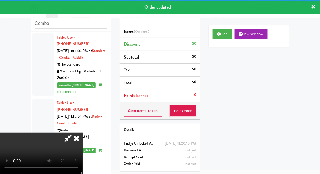
click at [185, 120] on div "Order # 1856727 Pennys DC Items (0 items ) Discount $0 Subtotal $0 Tax $0 Total…" at bounding box center [159, 87] width 89 height 177
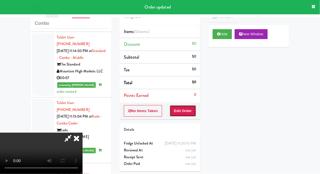
click at [185, 110] on button "Edit Order" at bounding box center [183, 111] width 27 height 12
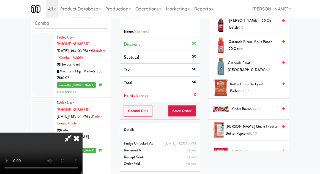
scroll to position [261, 0]
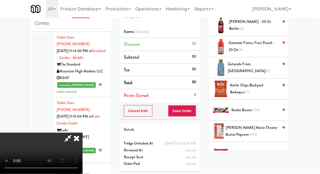
click at [259, 108] on span "10/10" at bounding box center [255, 109] width 9 height 5
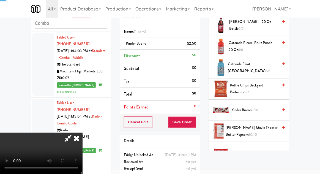
click at [256, 107] on span "9/10" at bounding box center [254, 109] width 7 height 5
click at [255, 109] on span "8/10" at bounding box center [254, 109] width 7 height 5
click at [253, 108] on span "7/10" at bounding box center [254, 109] width 6 height 5
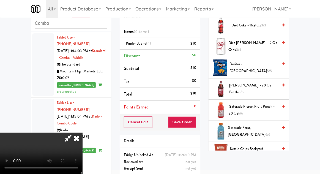
scroll to position [0, 0]
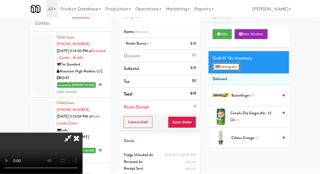
click at [239, 68] on button "Planogram" at bounding box center [225, 67] width 27 height 8
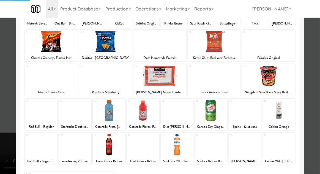
scroll to position [70, 0]
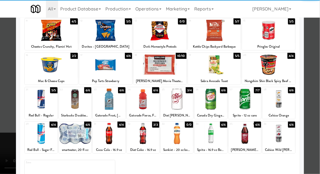
click at [253, 138] on div at bounding box center [244, 133] width 32 height 21
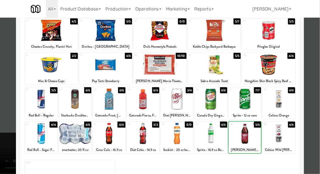
click at [317, 117] on div at bounding box center [160, 87] width 320 height 174
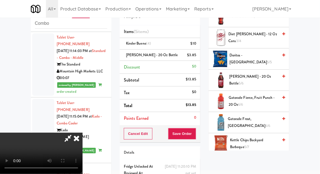
scroll to position [210, 0]
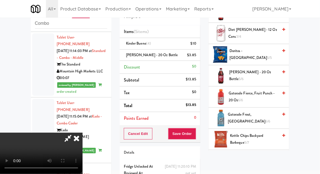
click at [267, 134] on span "Kettle Chips Backyard Barbeque 5/7" at bounding box center [254, 138] width 48 height 13
click at [266, 135] on span "Kettle Chips Backyard Barbeque 5/7" at bounding box center [254, 138] width 48 height 13
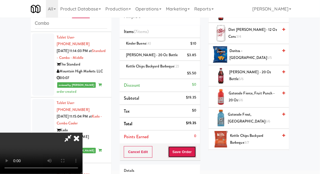
click at [195, 146] on button "Save Order" at bounding box center [182, 152] width 28 height 12
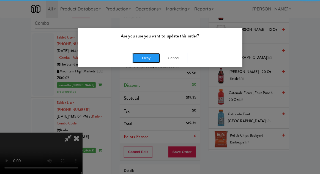
click at [146, 57] on button "Okay" at bounding box center [145, 58] width 27 height 10
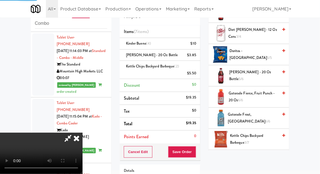
scroll to position [54, 0]
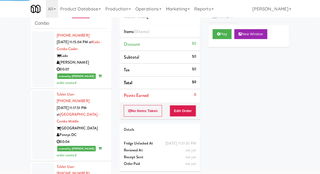
scroll to position [1500, 0]
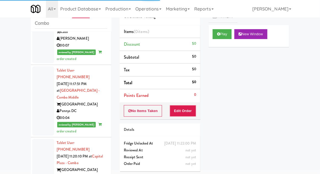
scroll to position [1521, 0]
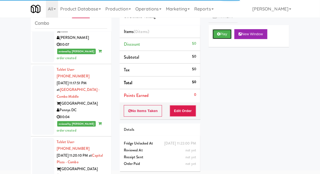
click at [224, 34] on button "Play" at bounding box center [221, 34] width 19 height 10
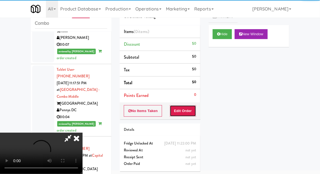
click at [189, 108] on button "Edit Order" at bounding box center [183, 111] width 27 height 12
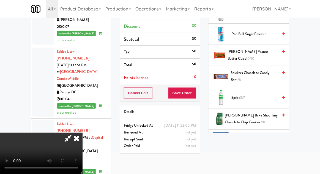
scroll to position [509, 0]
click at [251, 94] on span "Sprite 5/7" at bounding box center [254, 97] width 47 height 7
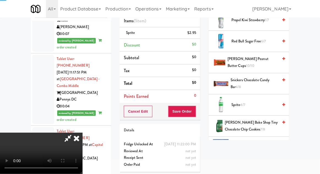
scroll to position [21, 0]
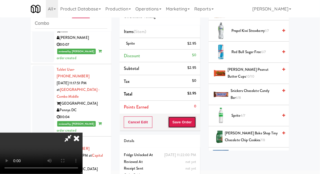
click at [195, 121] on button "Save Order" at bounding box center [182, 122] width 28 height 12
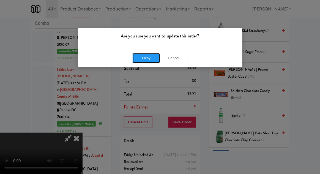
click at [142, 59] on button "Okay" at bounding box center [145, 58] width 27 height 10
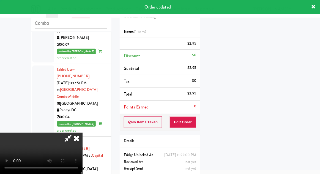
scroll to position [0, 0]
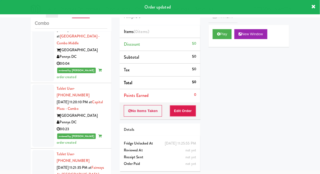
scroll to position [1572, 0]
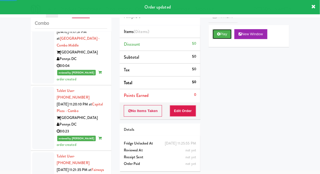
click at [227, 37] on button "Play" at bounding box center [221, 34] width 19 height 10
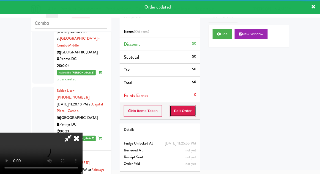
click at [195, 105] on button "Edit Order" at bounding box center [183, 111] width 27 height 12
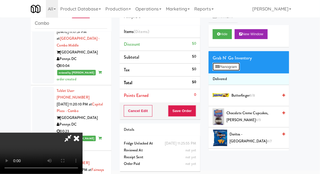
click at [239, 63] on button "Planogram" at bounding box center [225, 67] width 27 height 8
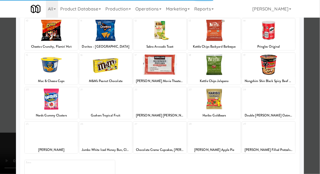
scroll to position [69, 0]
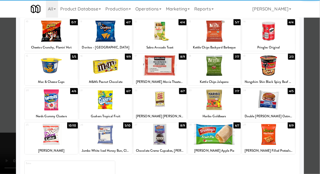
click at [146, 137] on div at bounding box center [159, 134] width 53 height 21
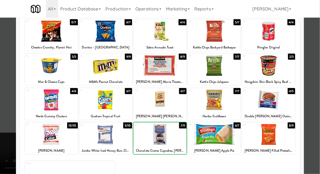
click at [313, 117] on div at bounding box center [160, 87] width 320 height 174
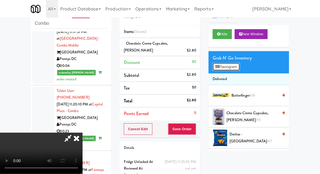
click at [238, 69] on button "Planogram" at bounding box center [225, 67] width 27 height 8
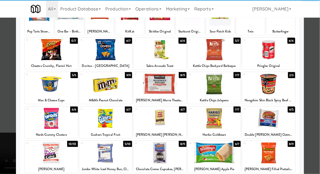
scroll to position [51, 0]
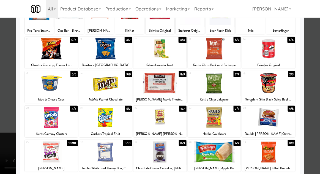
click at [162, 123] on div at bounding box center [159, 117] width 53 height 21
click at [317, 122] on div at bounding box center [160, 87] width 320 height 174
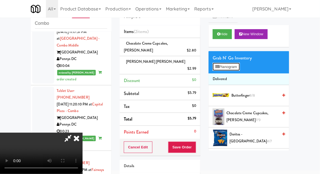
click at [234, 69] on button "Planogram" at bounding box center [225, 67] width 27 height 8
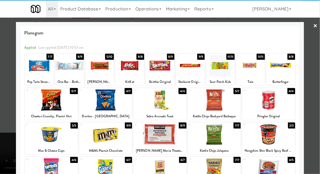
click at [315, 137] on div at bounding box center [160, 87] width 320 height 174
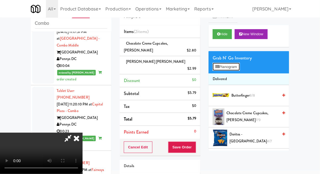
click at [239, 68] on button "Planogram" at bounding box center [225, 67] width 27 height 8
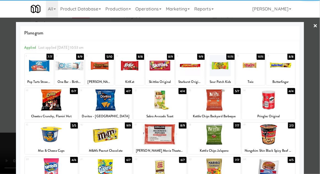
click at [28, 65] on div at bounding box center [39, 65] width 29 height 21
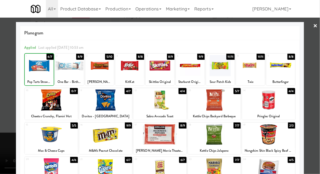
click at [319, 137] on div at bounding box center [160, 87] width 320 height 174
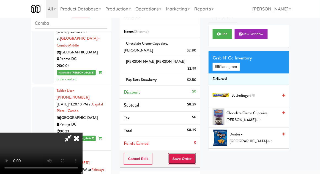
click at [193, 153] on button "Save Order" at bounding box center [182, 159] width 28 height 12
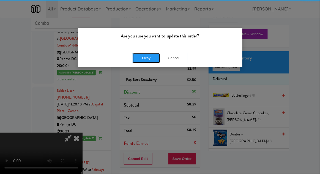
click at [151, 62] on button "Okay" at bounding box center [145, 58] width 27 height 10
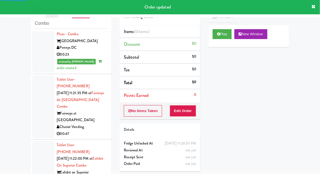
scroll to position [1651, 0]
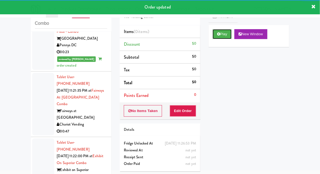
click at [221, 37] on button "Play" at bounding box center [221, 34] width 19 height 10
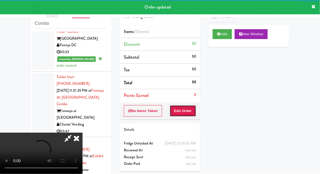
click at [187, 112] on button "Edit Order" at bounding box center [183, 111] width 27 height 12
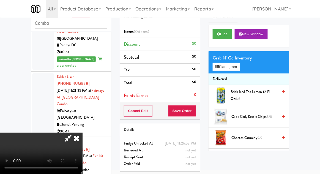
scroll to position [0, 0]
click at [237, 68] on button "Planogram" at bounding box center [225, 67] width 27 height 8
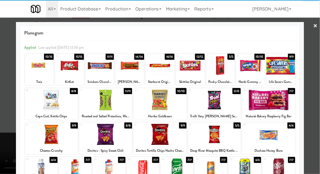
click at [46, 138] on div at bounding box center [51, 134] width 53 height 21
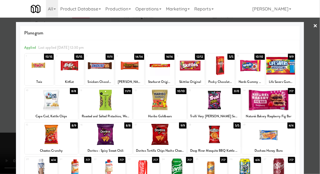
click at [167, 136] on div at bounding box center [159, 134] width 53 height 21
click at [0, 149] on div at bounding box center [160, 87] width 320 height 174
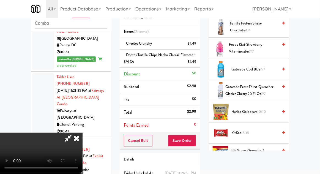
scroll to position [320, 0]
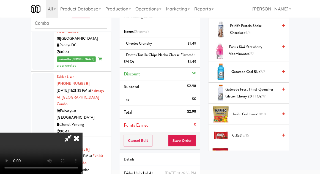
click at [265, 132] on span "KitKat 15/15" at bounding box center [254, 135] width 47 height 7
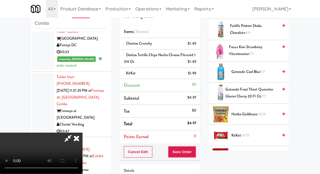
scroll to position [0, 0]
click at [259, 133] on span "KitKat 14/15" at bounding box center [254, 135] width 47 height 7
click at [192, 152] on button "Save Order" at bounding box center [182, 152] width 28 height 12
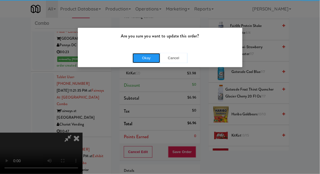
click at [141, 60] on button "Okay" at bounding box center [145, 58] width 27 height 10
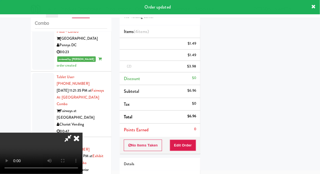
scroll to position [0, 0]
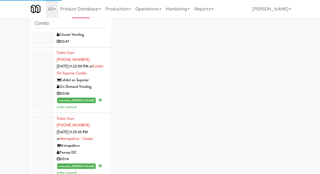
scroll to position [1741, 0]
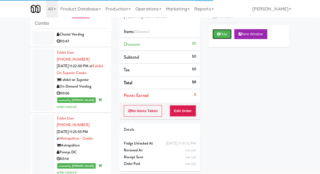
click at [227, 35] on button "Play" at bounding box center [221, 34] width 19 height 10
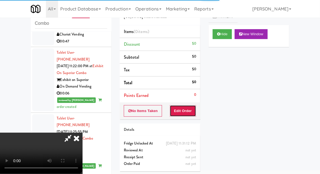
click at [187, 110] on button "Edit Order" at bounding box center [183, 111] width 27 height 12
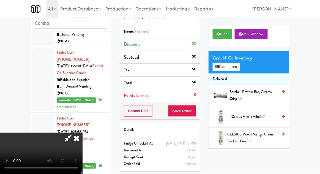
scroll to position [20, 0]
click at [232, 70] on button "Planogram" at bounding box center [225, 67] width 27 height 8
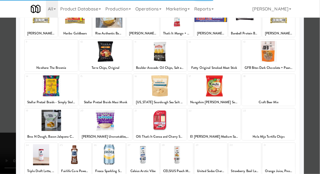
scroll to position [48, 0]
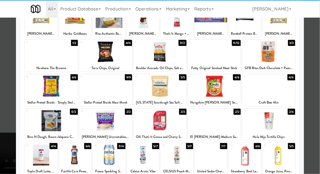
click at [216, 155] on div at bounding box center [210, 154] width 32 height 21
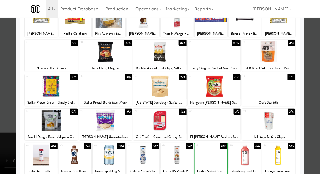
click at [317, 117] on div at bounding box center [160, 87] width 320 height 174
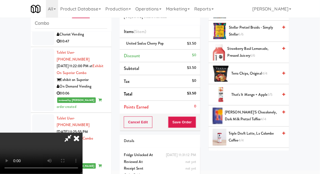
scroll to position [541, 0]
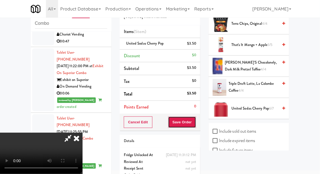
click at [195, 123] on button "Save Order" at bounding box center [182, 122] width 28 height 12
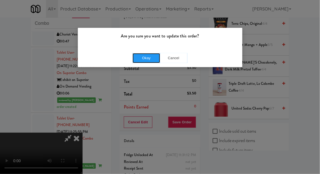
click at [140, 59] on button "Okay" at bounding box center [145, 58] width 27 height 10
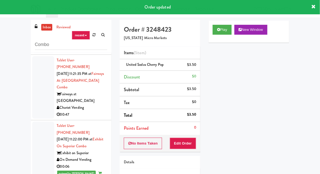
scroll to position [0, 0]
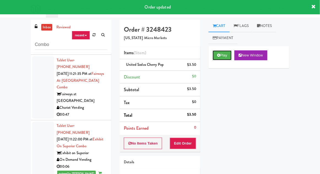
click at [226, 53] on button "Play" at bounding box center [221, 55] width 19 height 10
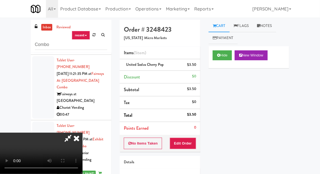
click at [196, 135] on div "No Items Taken Edit Order" at bounding box center [160, 143] width 81 height 17
click at [194, 143] on button "Edit Order" at bounding box center [183, 143] width 27 height 12
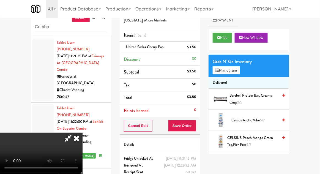
scroll to position [21, 0]
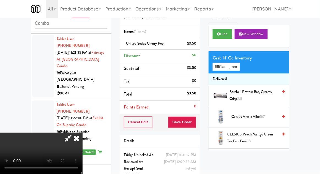
click at [74, 132] on icon at bounding box center [68, 137] width 13 height 11
click at [82, 132] on icon at bounding box center [76, 137] width 12 height 11
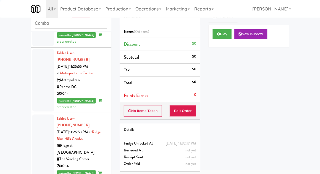
scroll to position [1810, 0]
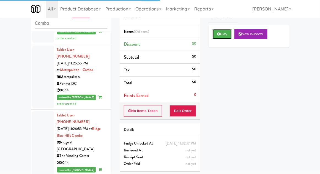
click at [215, 35] on button "Play" at bounding box center [221, 34] width 19 height 10
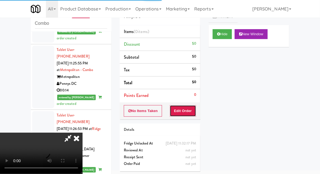
click at [182, 111] on button "Edit Order" at bounding box center [183, 111] width 27 height 12
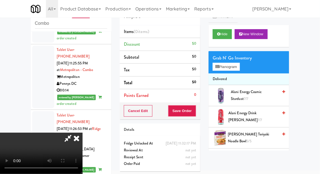
scroll to position [20, 0]
click at [237, 63] on button "Planogram" at bounding box center [225, 67] width 27 height 8
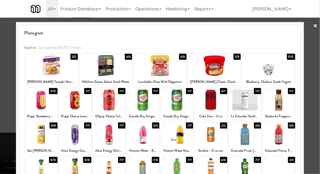
click at [39, 100] on div at bounding box center [41, 99] width 32 height 21
click at [318, 122] on div at bounding box center [160, 87] width 320 height 174
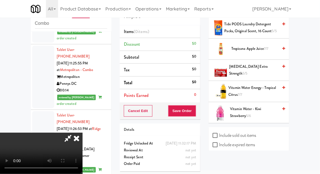
click at [262, 169] on label "Include previous static inventory" at bounding box center [242, 173] width 61 height 8
click at [219, 171] on input "Include previous static inventory" at bounding box center [215, 173] width 6 height 4
checkbox input "true"
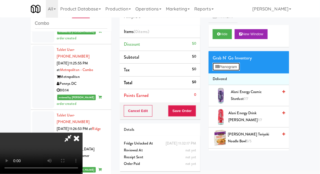
click at [234, 68] on button "Planogram" at bounding box center [225, 67] width 27 height 8
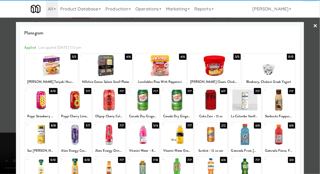
click at [75, 101] on div at bounding box center [75, 99] width 32 height 21
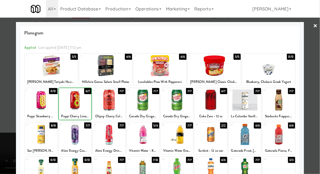
click at [318, 128] on div at bounding box center [160, 87] width 320 height 174
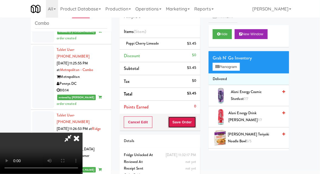
click at [193, 126] on button "Save Order" at bounding box center [182, 122] width 28 height 12
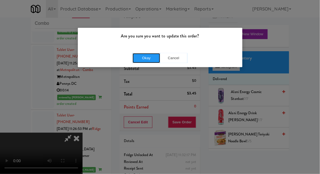
click at [148, 55] on button "Okay" at bounding box center [145, 58] width 27 height 10
